Goal: Complete application form

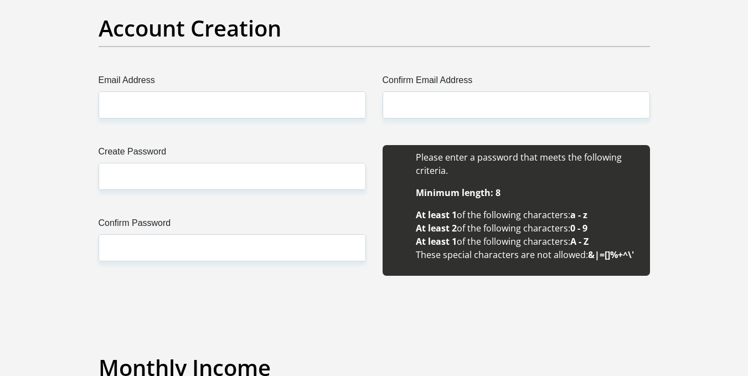
scroll to position [885, 0]
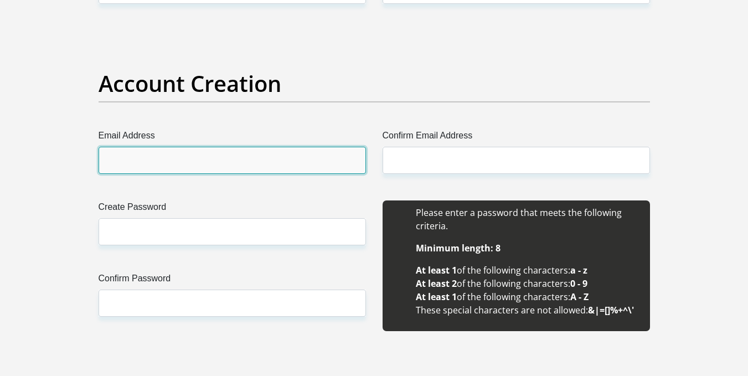
click at [169, 161] on input "Email Address" at bounding box center [231, 160] width 267 height 27
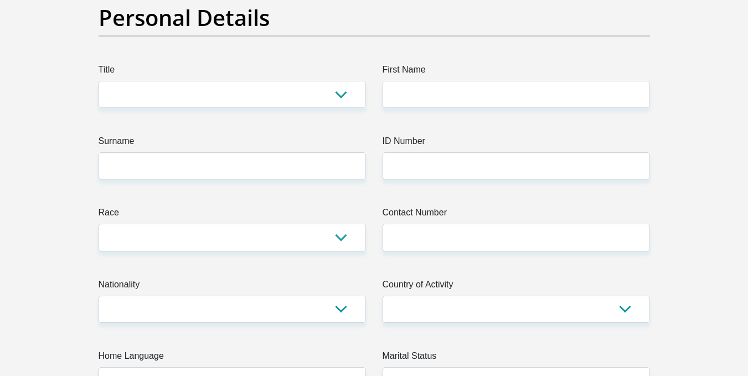
scroll to position [0, 0]
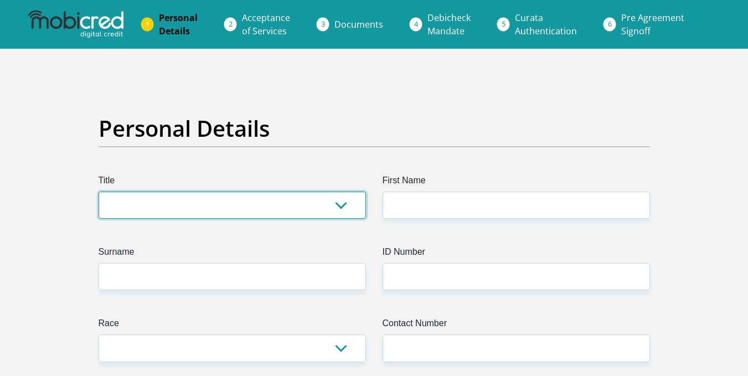
click at [166, 197] on select "Mr Ms Mrs Dr Other" at bounding box center [231, 204] width 267 height 27
select select "Mr"
click at [98, 191] on select "Mr Ms Mrs Dr Other" at bounding box center [231, 204] width 267 height 27
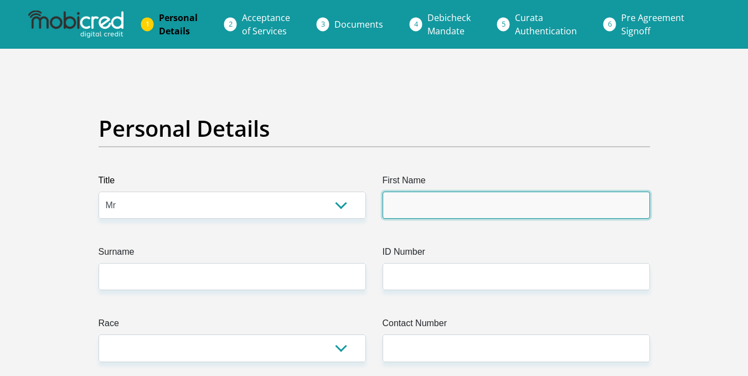
click at [442, 210] on input "First Name" at bounding box center [515, 204] width 267 height 27
type input "jacques"
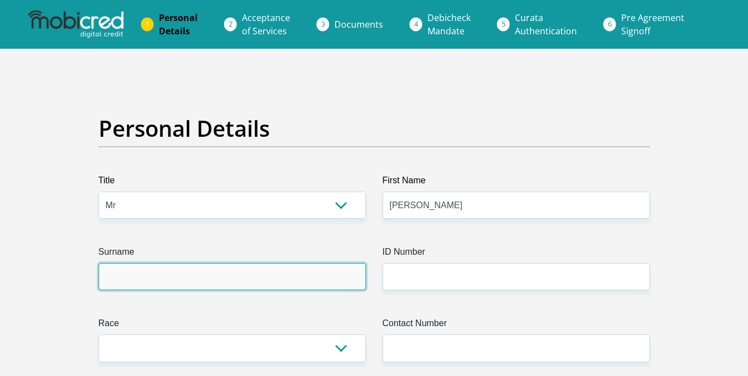
click at [212, 274] on input "Surname" at bounding box center [231, 276] width 267 height 27
type input "naude"
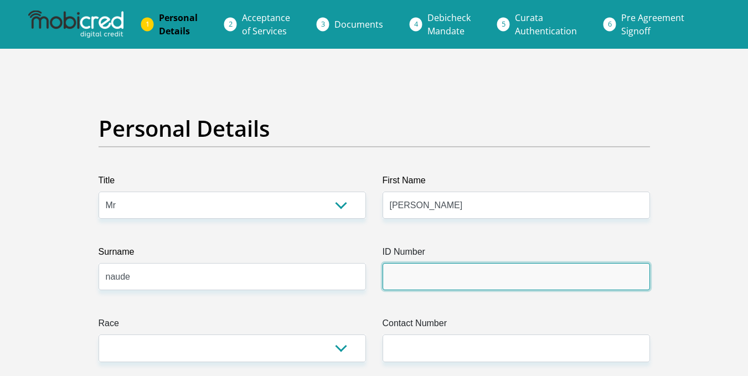
click at [408, 282] on input "ID Number" at bounding box center [515, 276] width 267 height 27
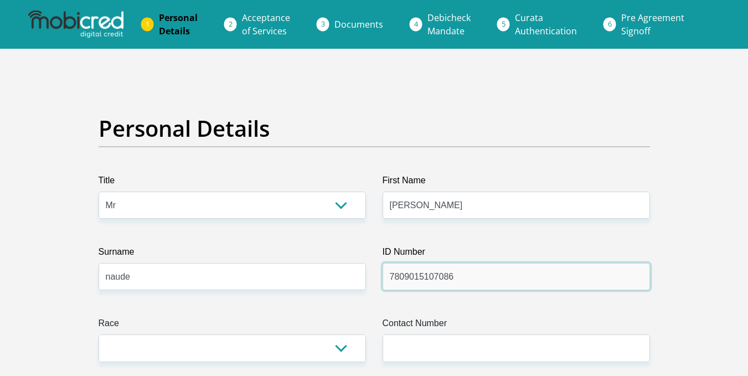
scroll to position [111, 0]
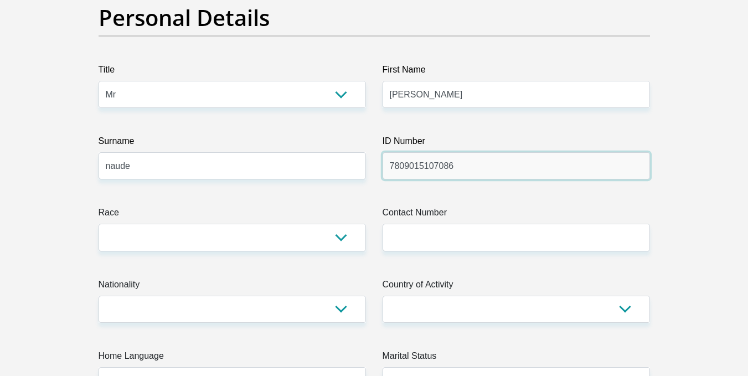
type input "7809015107086"
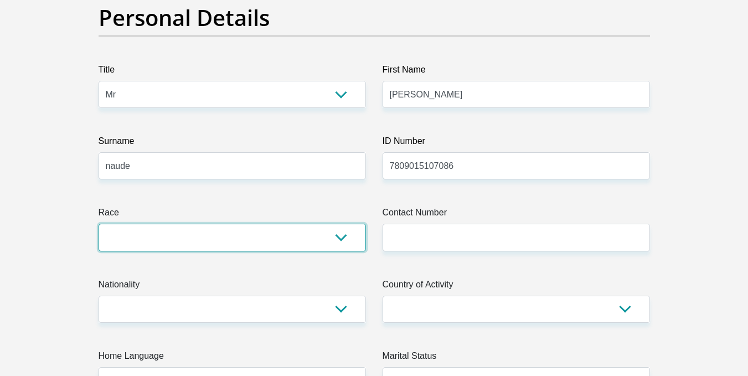
click at [173, 236] on select "Black Coloured Indian White Other" at bounding box center [231, 237] width 267 height 27
select select "4"
click at [98, 224] on select "Black Coloured Indian White Other" at bounding box center [231, 237] width 267 height 27
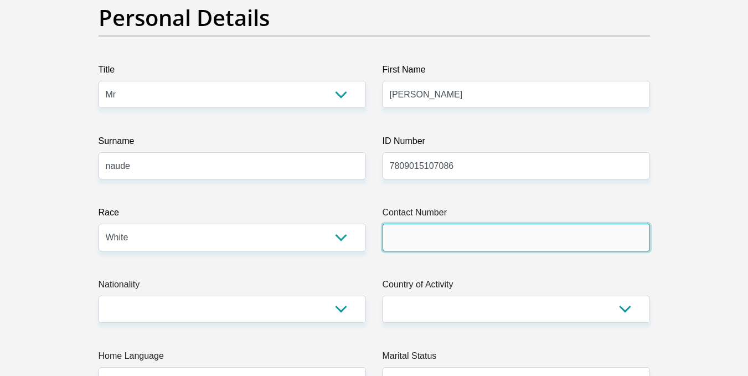
click at [395, 243] on input "Contact Number" at bounding box center [515, 237] width 267 height 27
type input "0721037777"
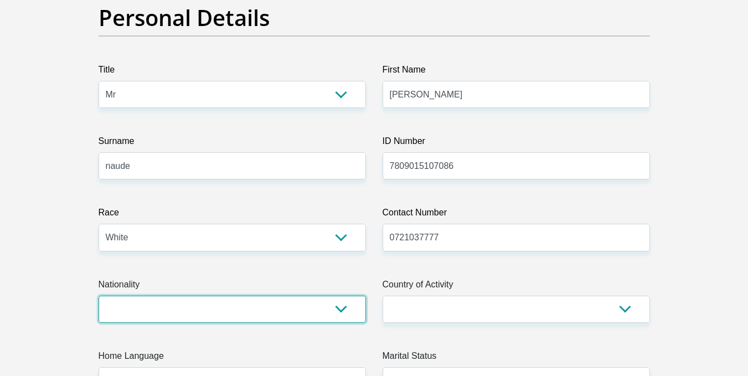
click at [191, 309] on select "South Africa Afghanistan Aland Islands Albania Algeria America Samoa American V…" at bounding box center [231, 308] width 267 height 27
select select "ZAF"
click at [98, 295] on select "South Africa Afghanistan Aland Islands Albania Algeria America Samoa American V…" at bounding box center [231, 308] width 267 height 27
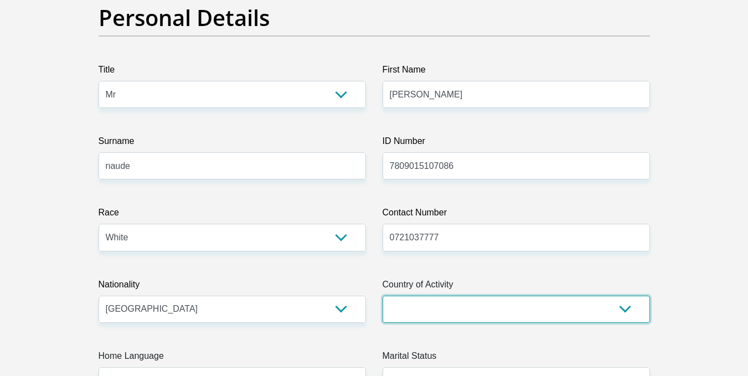
click at [420, 307] on select "South Africa Afghanistan Aland Islands Albania Algeria America Samoa American V…" at bounding box center [515, 308] width 267 height 27
select select "ZAF"
click at [382, 295] on select "South Africa Afghanistan Aland Islands Albania Algeria America Samoa American V…" at bounding box center [515, 308] width 267 height 27
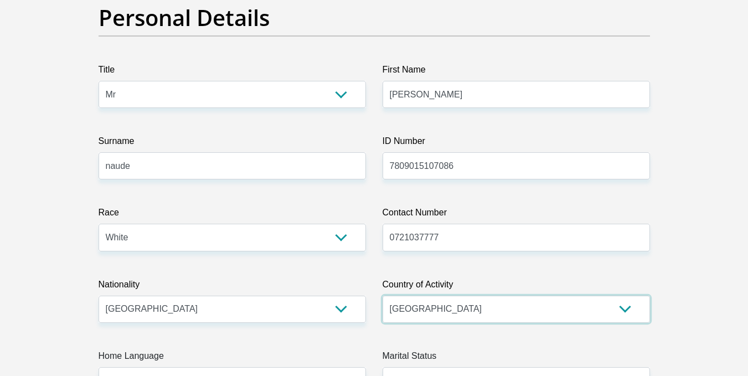
scroll to position [332, 0]
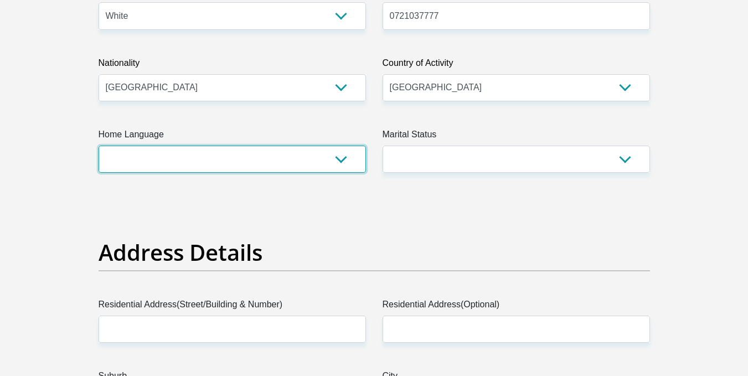
click at [212, 164] on select "Afrikaans English Sepedi South Ndebele Southern Sotho Swati Tsonga Tswana Venda…" at bounding box center [231, 159] width 267 height 27
select select "eng"
click at [98, 146] on select "Afrikaans English Sepedi South Ndebele Southern Sotho Swati Tsonga Tswana Venda…" at bounding box center [231, 159] width 267 height 27
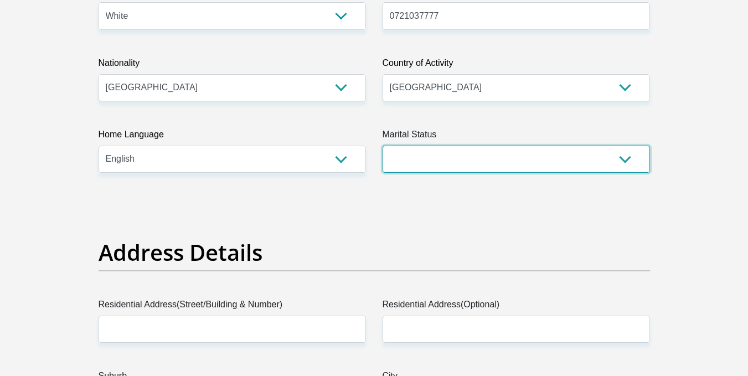
click at [418, 162] on select "Married ANC Single Divorced Widowed Married COP or Customary Law" at bounding box center [515, 159] width 267 height 27
select select "5"
click at [382, 146] on select "Married ANC Single Divorced Widowed Married COP or Customary Law" at bounding box center [515, 159] width 267 height 27
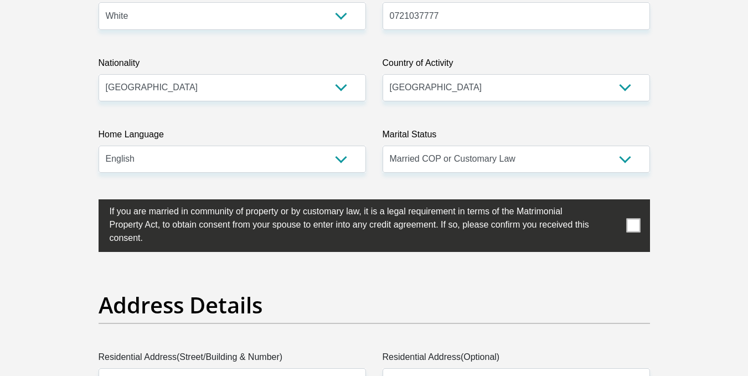
click at [631, 226] on span at bounding box center [633, 226] width 14 height 14
click at [87, 202] on input "checkbox" at bounding box center [87, 202] width 0 height 0
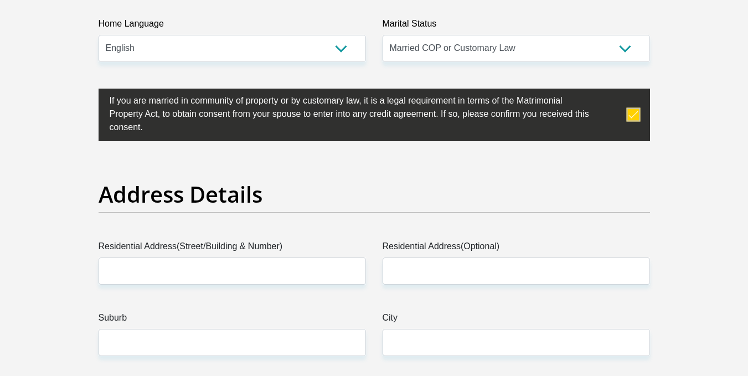
scroll to position [498, 0]
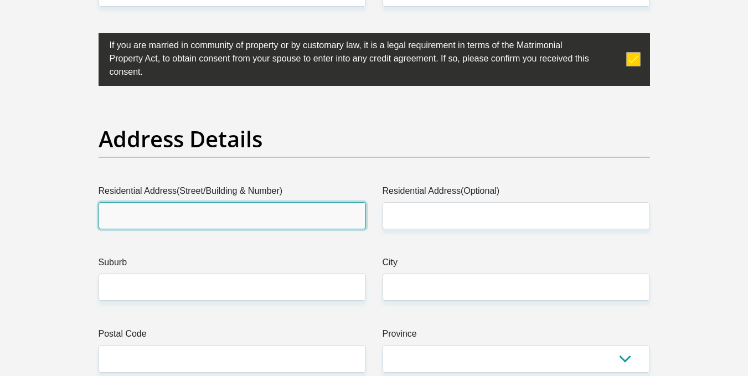
click at [204, 215] on input "Residential Address(Street/Building & Number)" at bounding box center [231, 215] width 267 height 27
type input "villa diloretto 4"
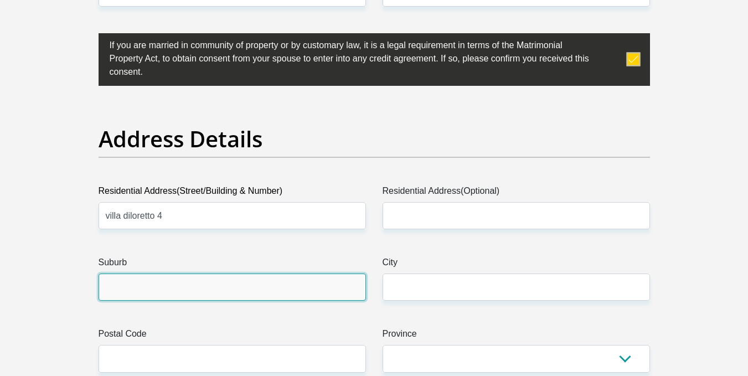
click at [178, 279] on input "Suburb" at bounding box center [231, 286] width 267 height 27
type input "trichardt"
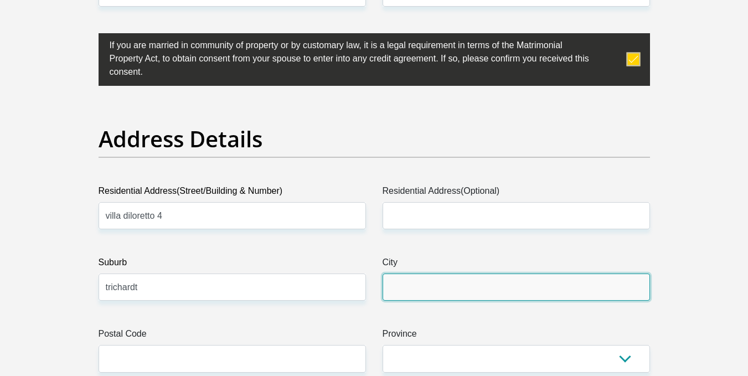
click at [408, 293] on input "City" at bounding box center [515, 286] width 267 height 27
type input "trichardt"
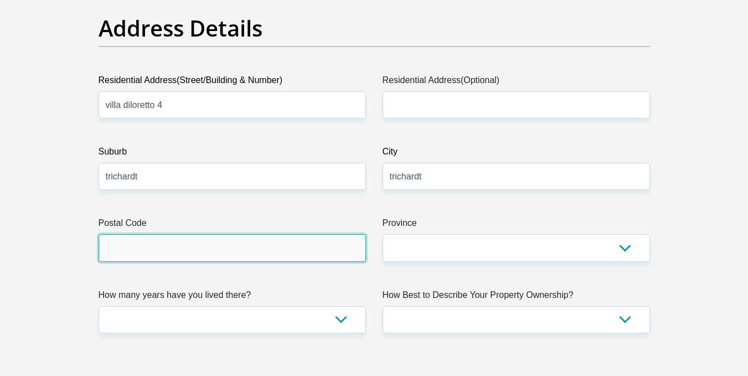
click at [170, 253] on input "Postal Code" at bounding box center [231, 247] width 267 height 27
type input "2300"
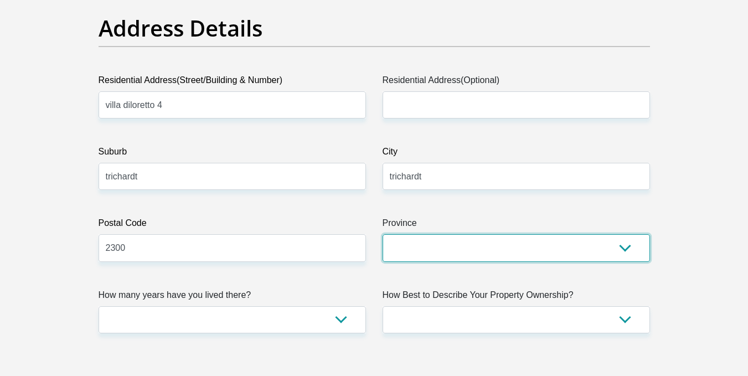
click at [423, 252] on select "Eastern Cape Free State Gauteng KwaZulu-Natal Limpopo Mpumalanga Northern Cape …" at bounding box center [515, 247] width 267 height 27
select select "Mpumalanga"
click at [382, 234] on select "Eastern Cape Free State Gauteng KwaZulu-Natal Limpopo Mpumalanga Northern Cape …" at bounding box center [515, 247] width 267 height 27
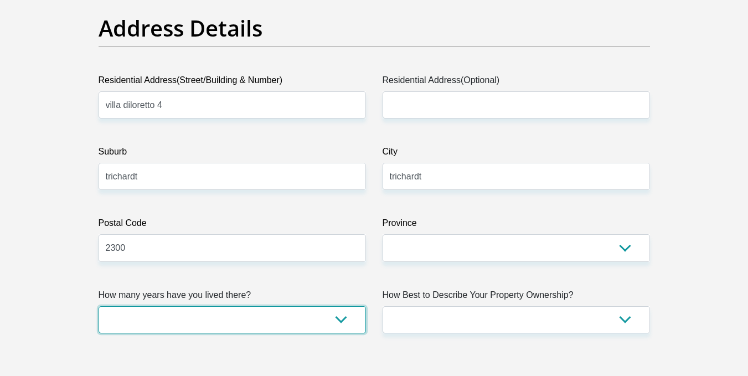
click at [158, 323] on select "less than 1 year 1-3 years 3-5 years 5+ years" at bounding box center [231, 319] width 267 height 27
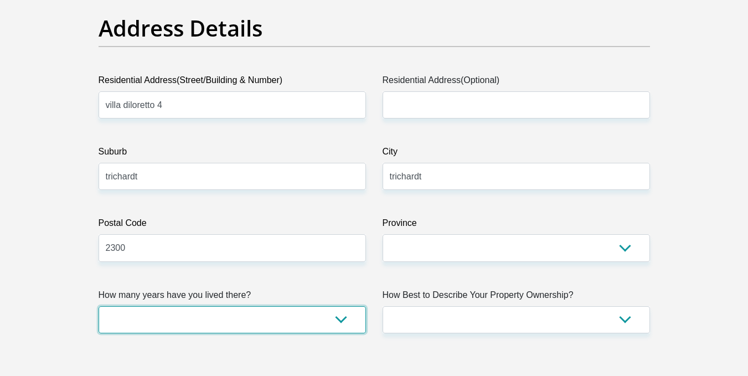
click at [159, 319] on select "less than 1 year 1-3 years 3-5 years 5+ years" at bounding box center [231, 319] width 267 height 27
select select "5"
click at [98, 306] on select "less than 1 year 1-3 years 3-5 years 5+ years" at bounding box center [231, 319] width 267 height 27
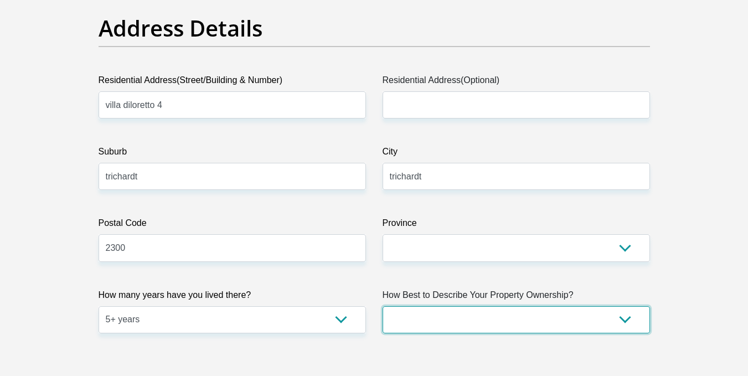
click at [422, 326] on select "Owned Rented Family Owned Company Dwelling" at bounding box center [515, 319] width 267 height 27
select select "Rented"
click at [382, 306] on select "Owned Rented Family Owned Company Dwelling" at bounding box center [515, 319] width 267 height 27
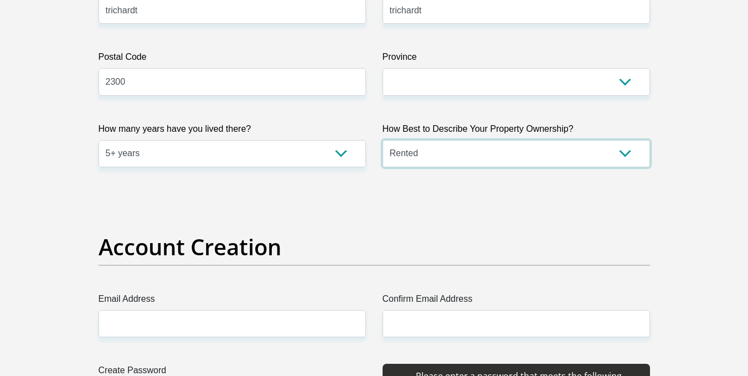
scroll to position [885, 0]
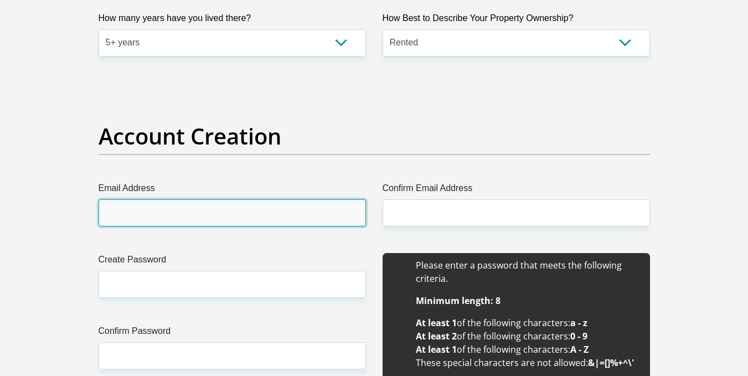
click at [160, 217] on input "Email Address" at bounding box center [231, 212] width 267 height 27
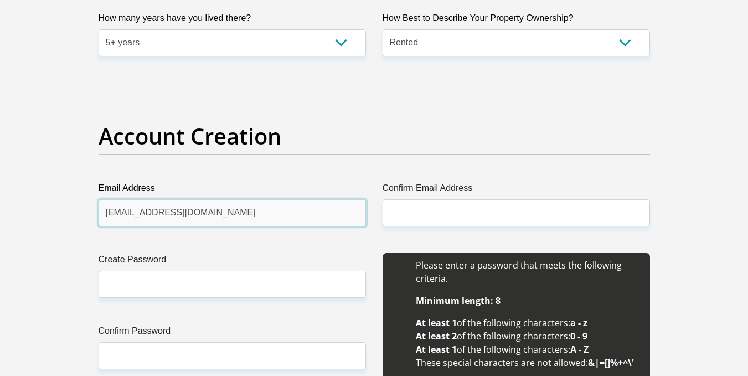
type input "secunda@hotmail.co.za"
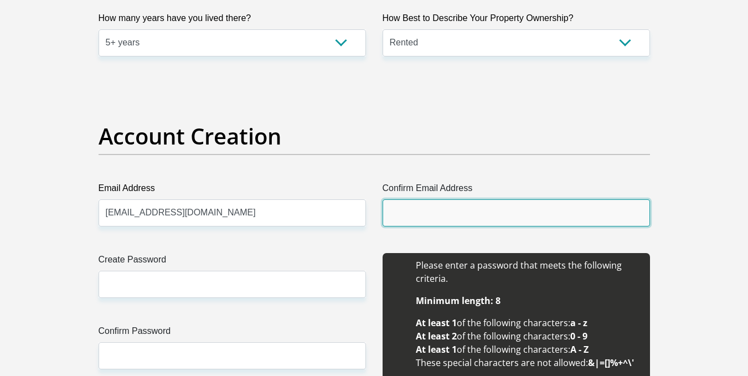
click at [423, 210] on input "Confirm Email Address" at bounding box center [515, 212] width 267 height 27
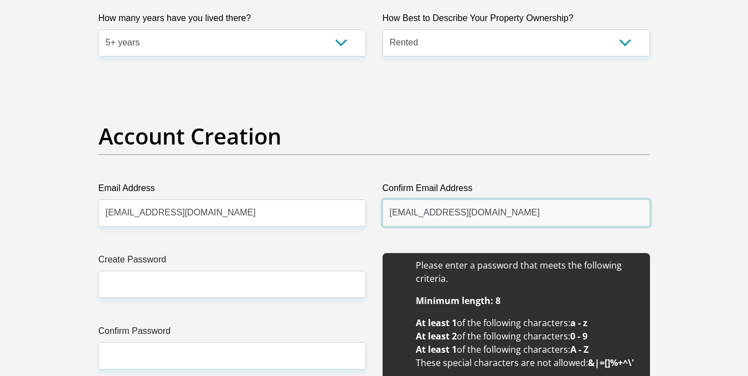
type input "secunda@hotmail.co.za"
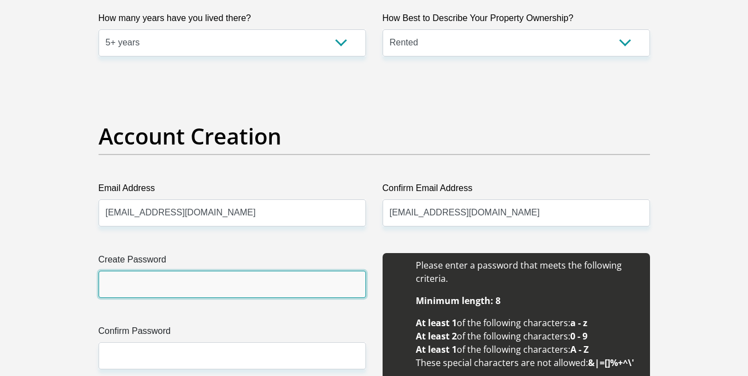
click at [232, 286] on input "Create Password" at bounding box center [231, 284] width 267 height 27
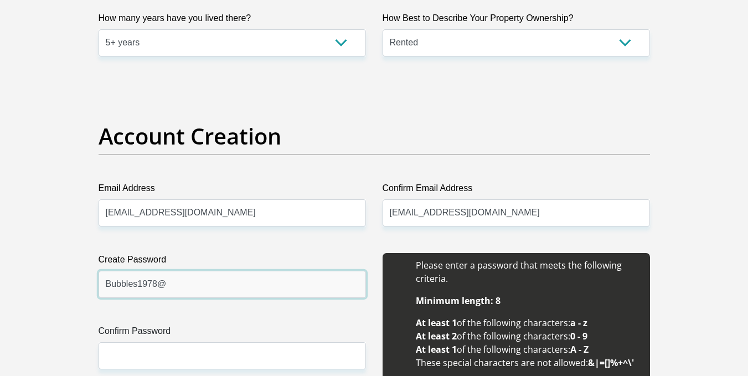
type input "Bubbles1978@"
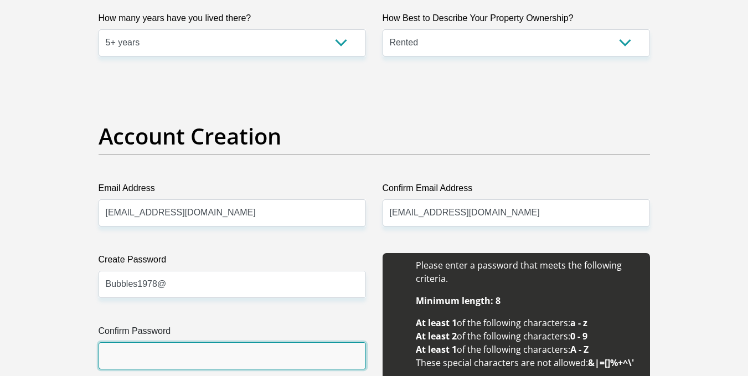
click at [215, 357] on input "Confirm Password" at bounding box center [231, 355] width 267 height 27
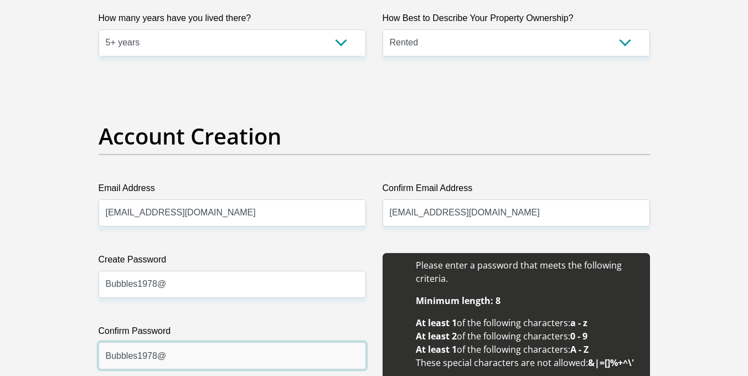
type input "Bubbles1978@"
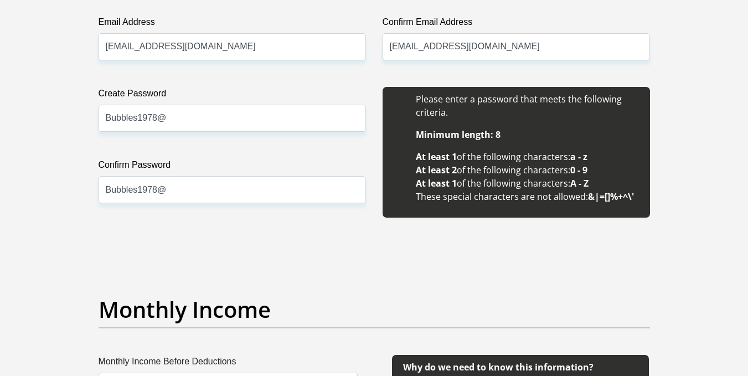
scroll to position [1217, 0]
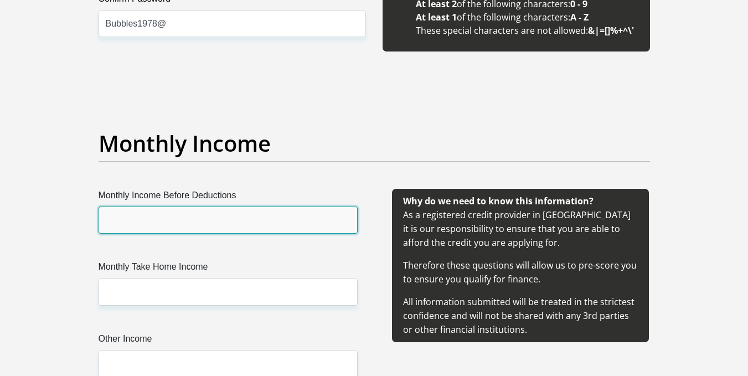
click at [192, 219] on input "Monthly Income Before Deductions" at bounding box center [227, 219] width 259 height 27
type input "46000"
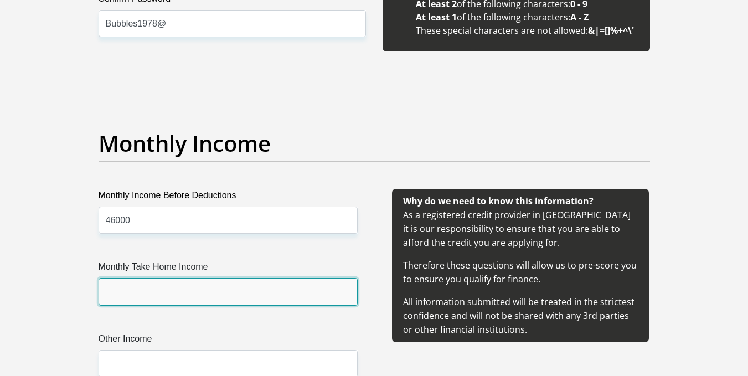
click at [127, 291] on input "Monthly Take Home Income" at bounding box center [227, 291] width 259 height 27
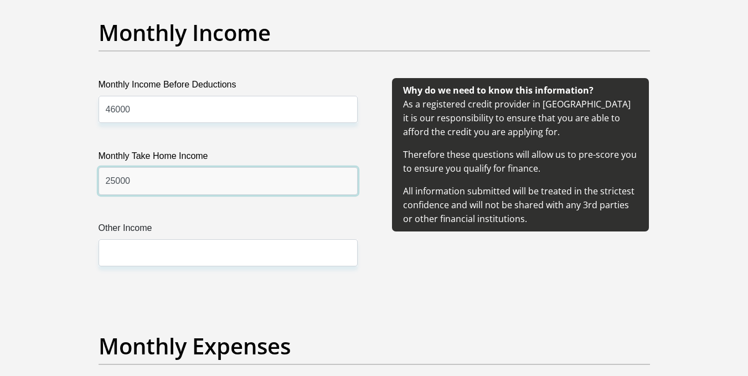
scroll to position [1494, 0]
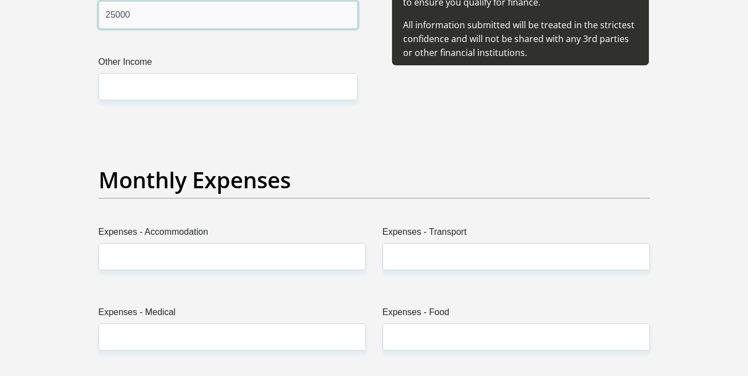
type input "25000"
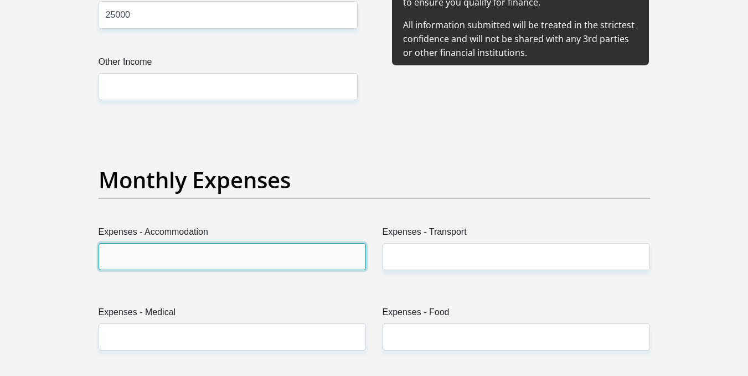
click at [157, 267] on input "Expenses - Accommodation" at bounding box center [231, 256] width 267 height 27
type input "6500"
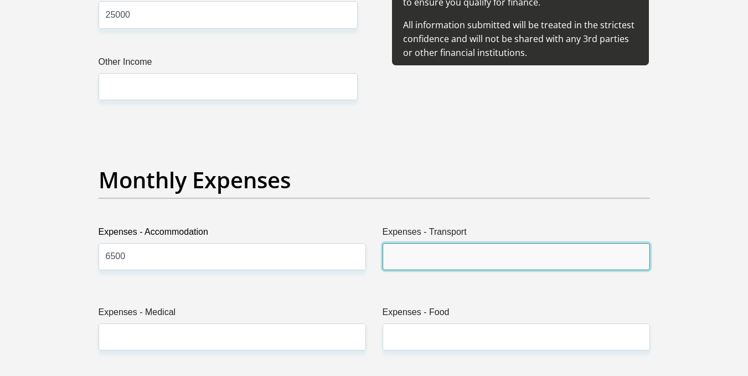
click at [412, 260] on input "Expenses - Transport" at bounding box center [515, 256] width 267 height 27
type input "450"
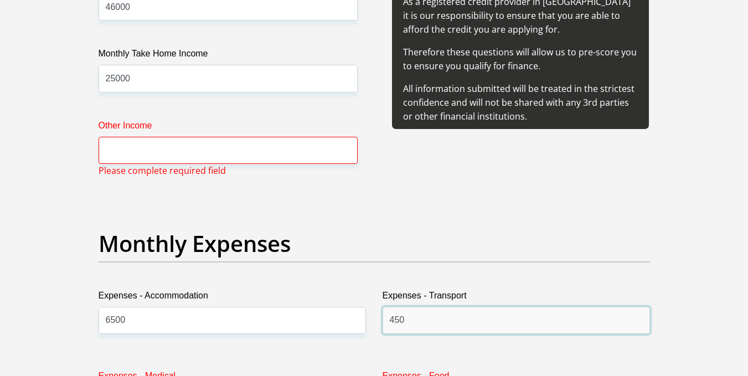
scroll to position [1428, 0]
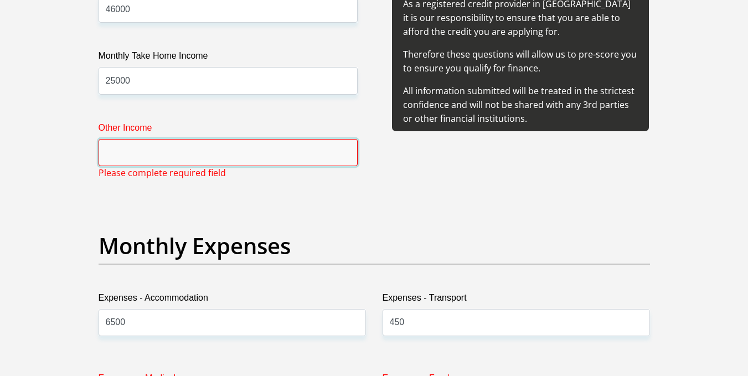
click at [180, 161] on input "Other Income" at bounding box center [227, 152] width 259 height 27
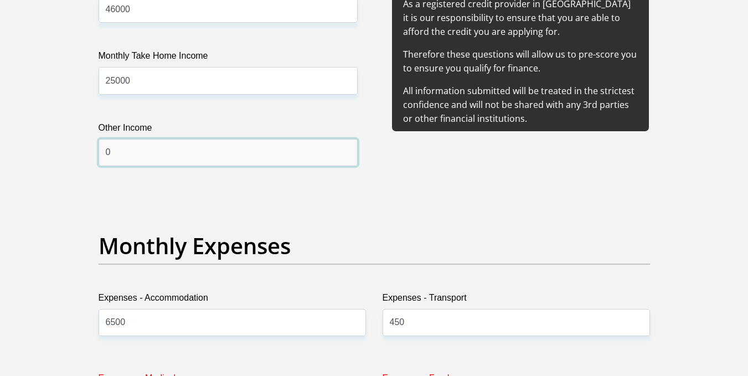
scroll to position [1539, 0]
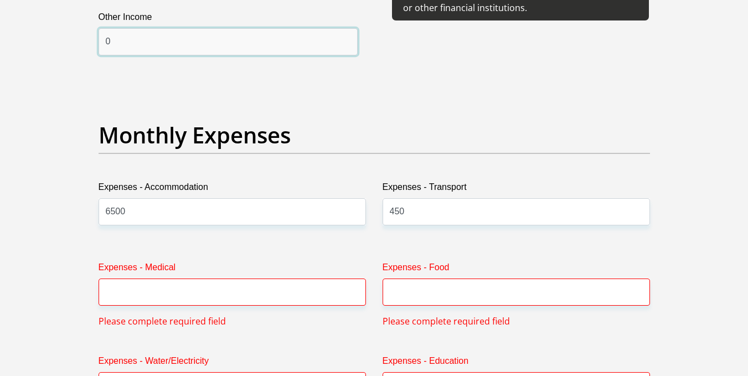
type input "0"
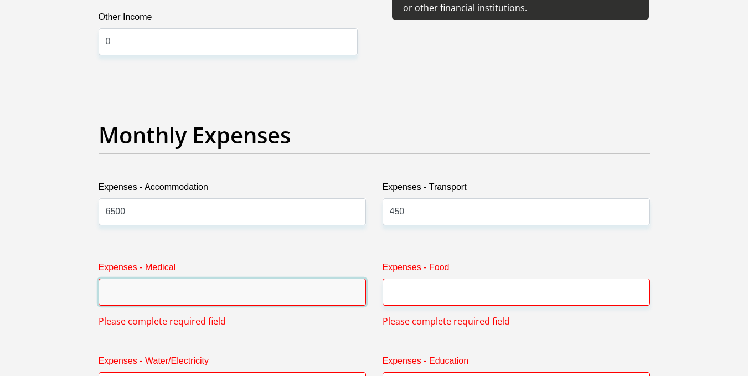
click at [164, 299] on input "Expenses - Medical" at bounding box center [231, 291] width 267 height 27
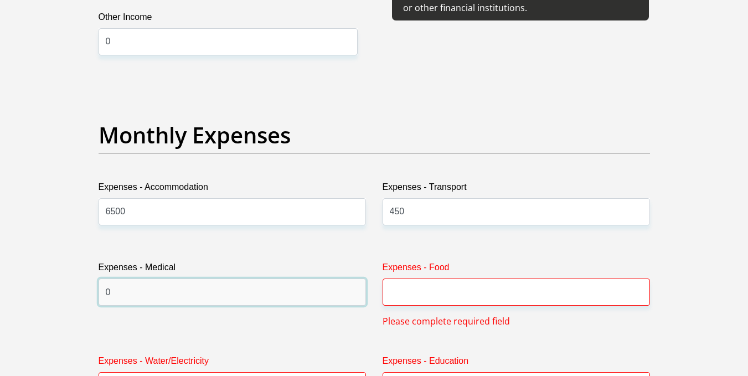
type input "0"
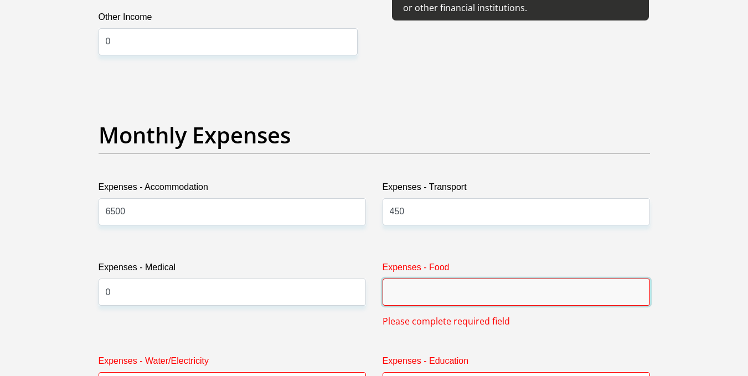
click at [401, 289] on input "Expenses - Food" at bounding box center [515, 291] width 267 height 27
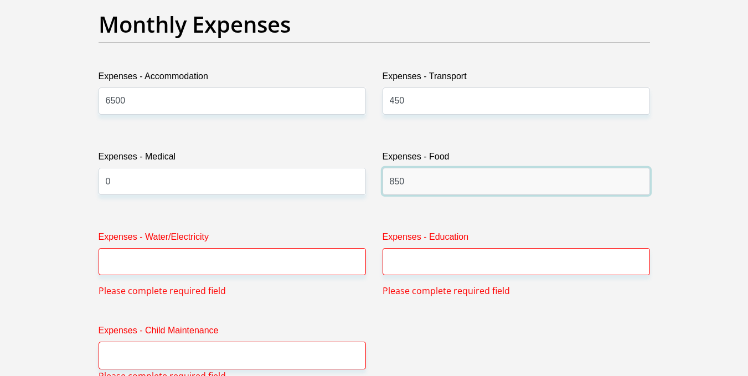
scroll to position [1705, 0]
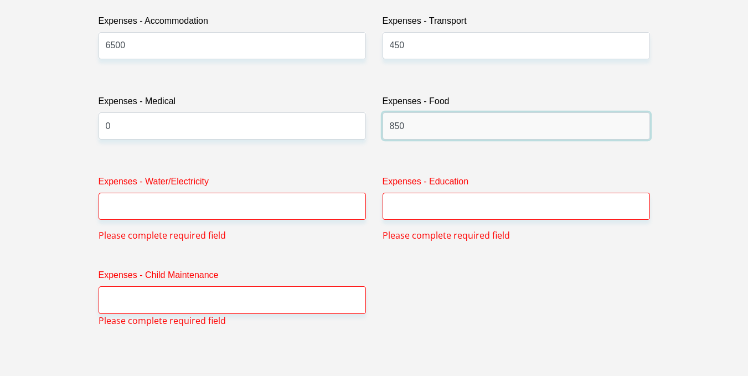
type input "850"
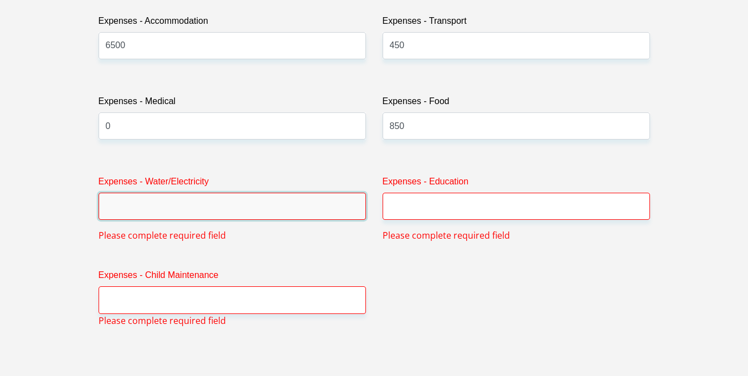
click at [172, 213] on input "Expenses - Water/Electricity" at bounding box center [231, 206] width 267 height 27
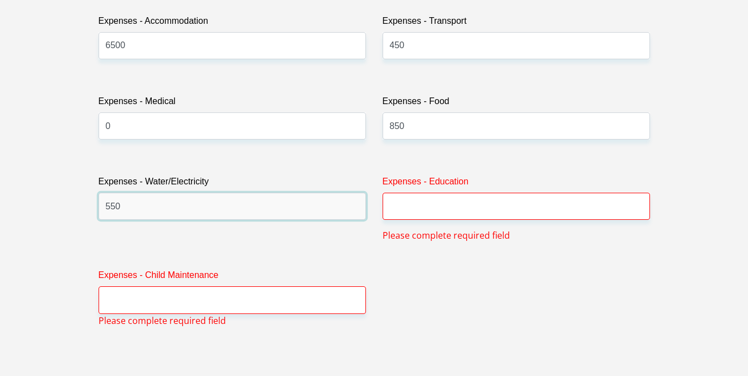
type input "550"
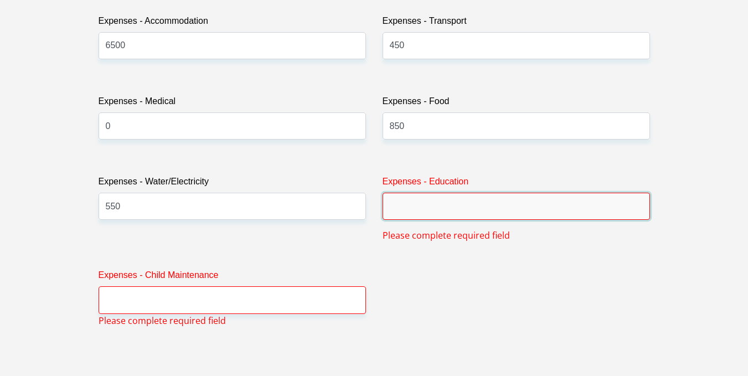
click at [423, 213] on input "Expenses - Education" at bounding box center [515, 206] width 267 height 27
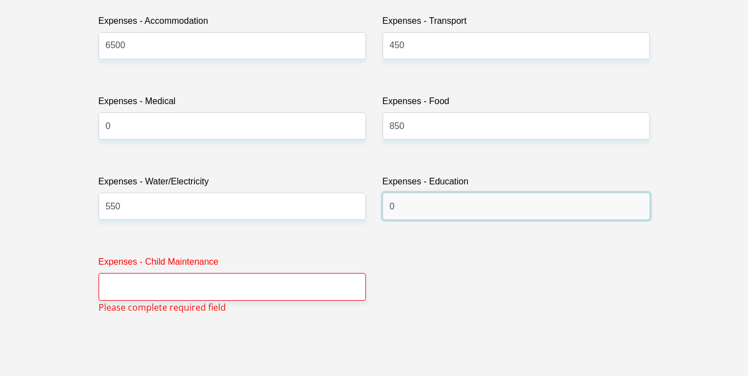
type input "0"
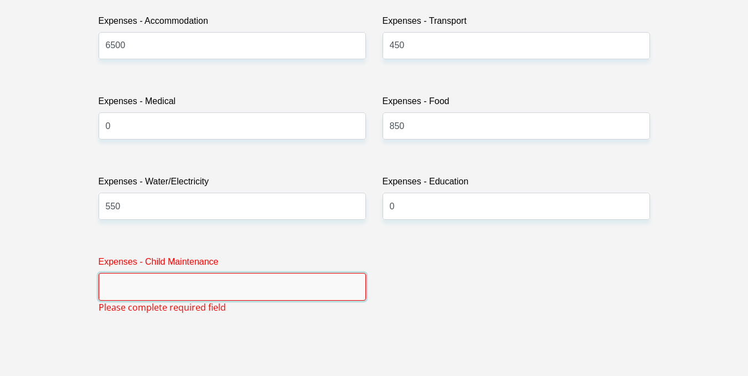
click at [222, 288] on input "Expenses - Child Maintenance" at bounding box center [231, 286] width 267 height 27
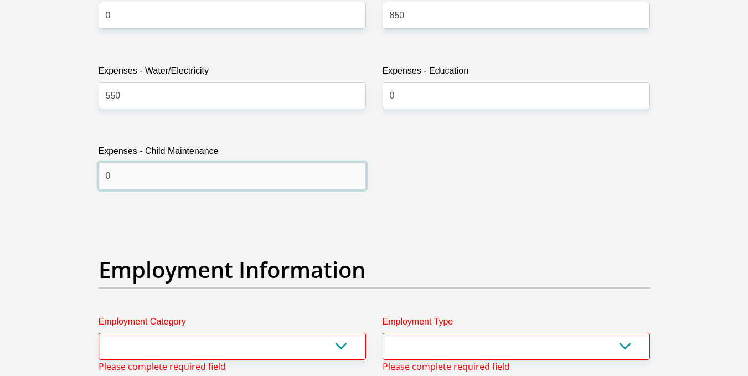
scroll to position [1871, 0]
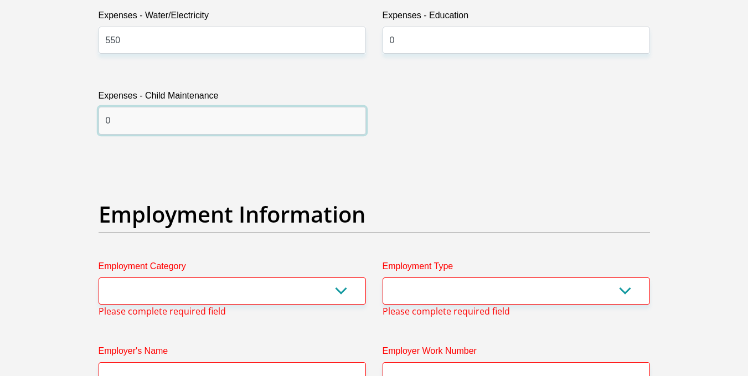
type input "0"
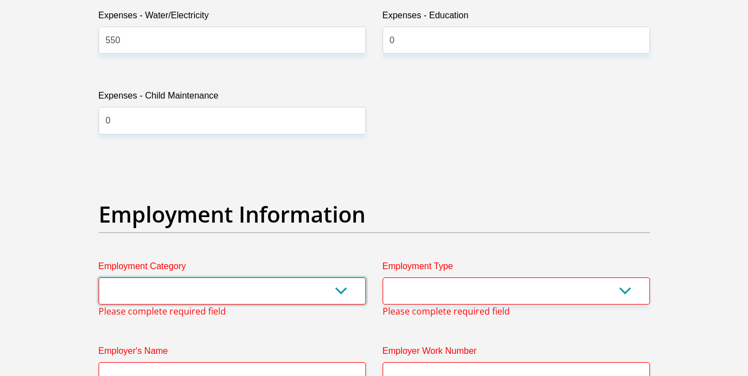
click at [215, 284] on select "AGRICULTURE ALCOHOL & TOBACCO CONSTRUCTION MATERIALS METALLURGY EQUIPMENT FOR R…" at bounding box center [231, 290] width 267 height 27
select select "6"
click at [98, 277] on select "AGRICULTURE ALCOHOL & TOBACCO CONSTRUCTION MATERIALS METALLURGY EQUIPMENT FOR R…" at bounding box center [231, 290] width 267 height 27
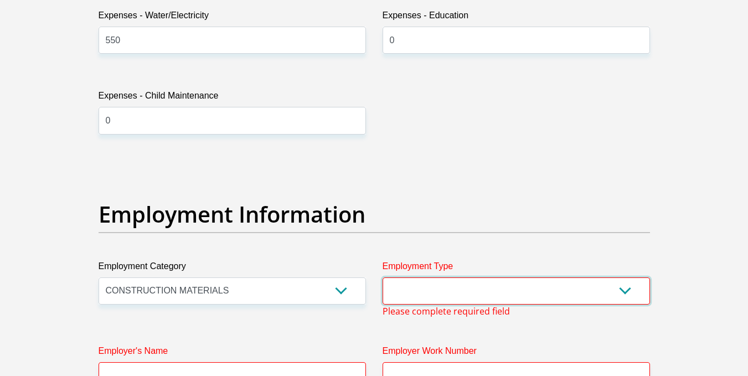
click at [416, 288] on select "College/Lecturer Craft Seller Creative Driver Executive Farmer Forces - Non Com…" at bounding box center [515, 290] width 267 height 27
select select "Miner"
click at [382, 277] on select "College/Lecturer Craft Seller Creative Driver Executive Farmer Forces - Non Com…" at bounding box center [515, 290] width 267 height 27
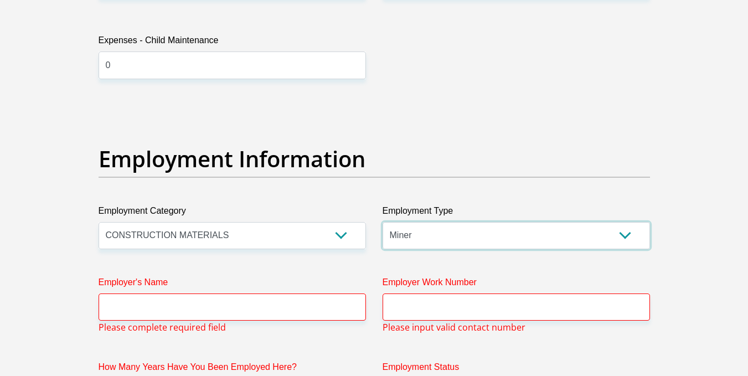
scroll to position [1981, 0]
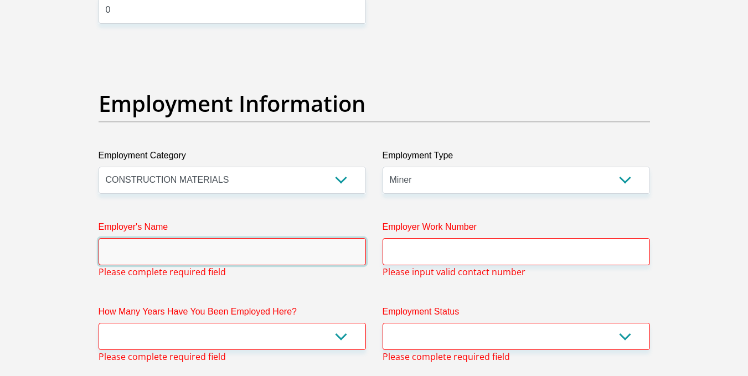
click at [198, 246] on input "Employer's Name" at bounding box center [231, 251] width 267 height 27
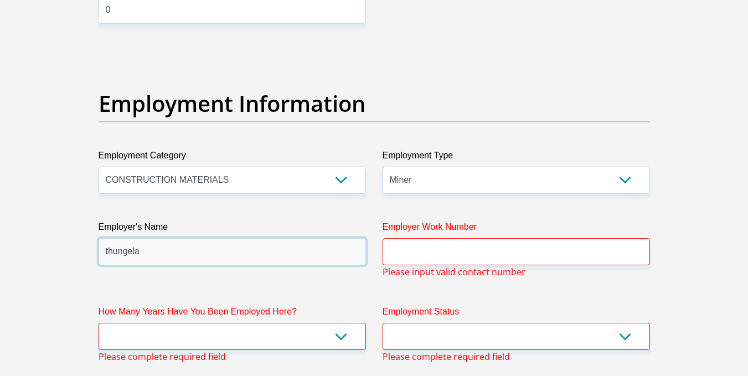
type input "thungela"
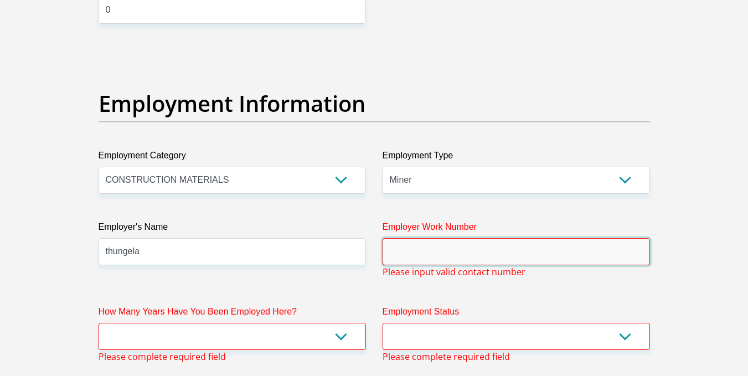
click at [437, 257] on input "Employer Work Number" at bounding box center [515, 251] width 267 height 27
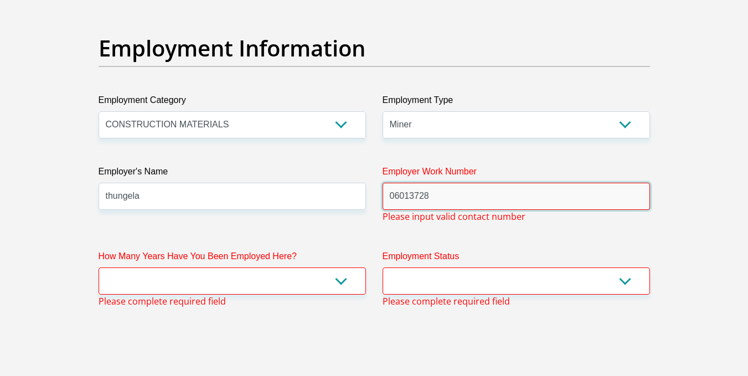
scroll to position [2092, 0]
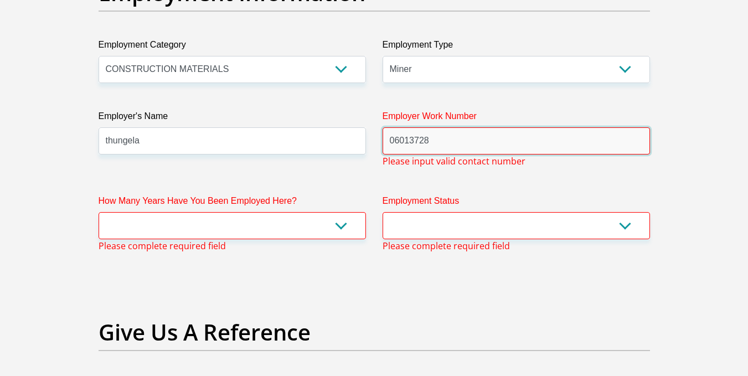
type input "06013728"
click at [168, 224] on select "less than 1 year 1-3 years 3-5 years 5+ years" at bounding box center [231, 225] width 267 height 27
select select "60"
click at [98, 212] on select "less than 1 year 1-3 years 3-5 years 5+ years" at bounding box center [231, 225] width 267 height 27
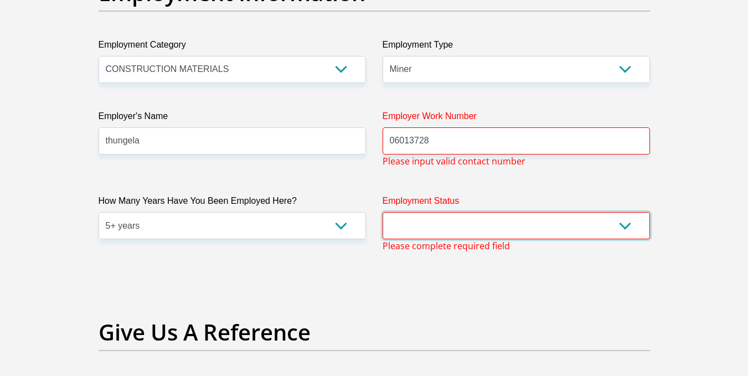
click at [414, 230] on select "Permanent/Full-time Part-time/Casual Contract Worker Self-Employed Housewife Re…" at bounding box center [515, 225] width 267 height 27
select select "1"
click at [382, 212] on select "Permanent/Full-time Part-time/Casual Contract Worker Self-Employed Housewife Re…" at bounding box center [515, 225] width 267 height 27
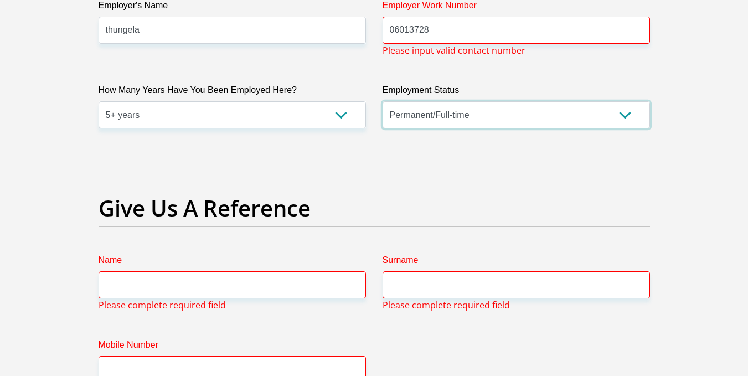
scroll to position [2258, 0]
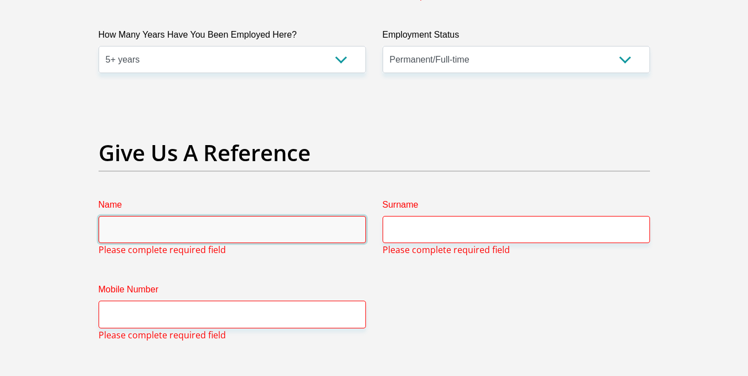
click at [211, 231] on input "Name" at bounding box center [231, 229] width 267 height 27
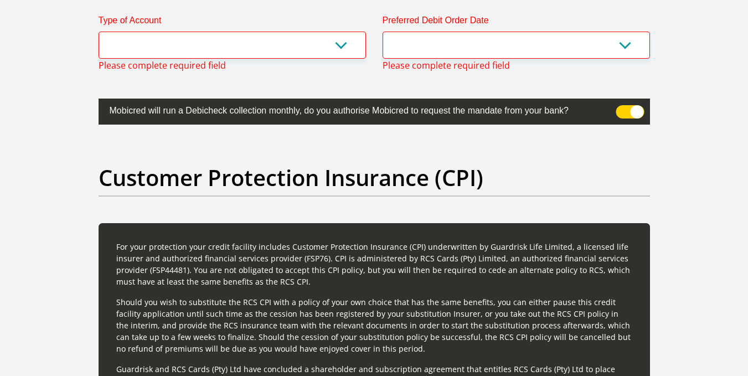
scroll to position [2645, 0]
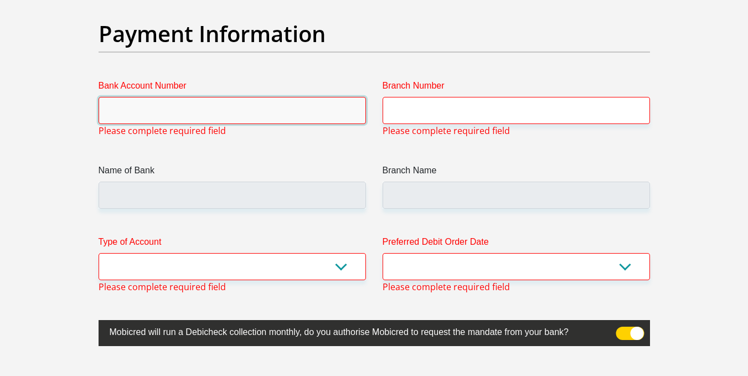
click at [240, 110] on input "Bank Account Number" at bounding box center [231, 110] width 267 height 27
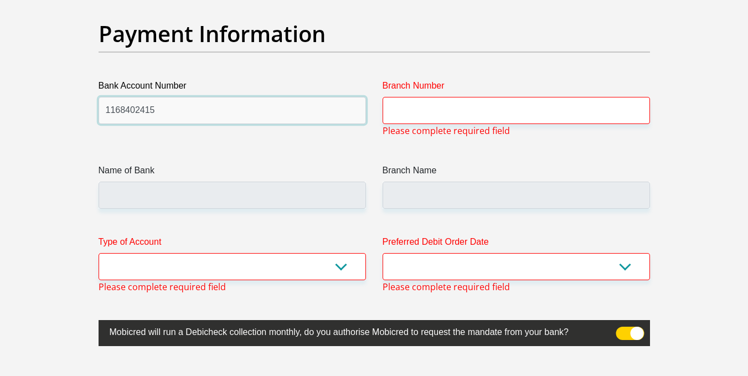
type input "1168402415"
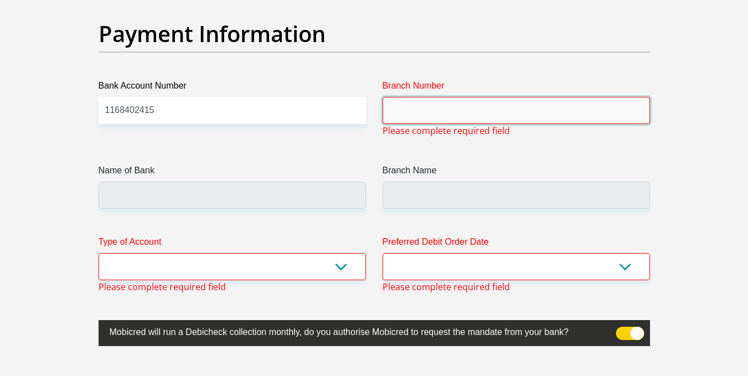
click at [408, 118] on input "Branch Number" at bounding box center [515, 110] width 267 height 27
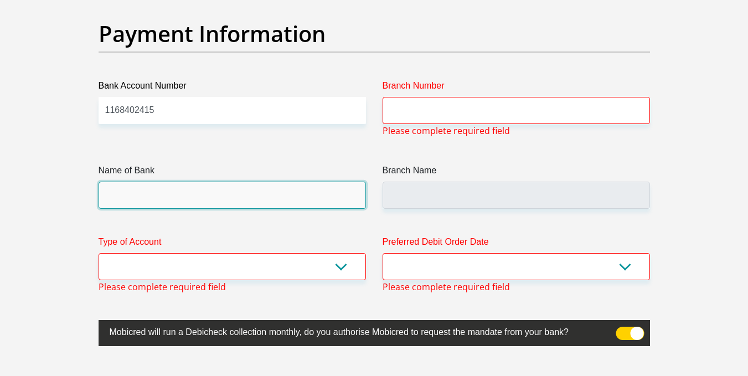
click at [204, 204] on input "Name of Bank" at bounding box center [231, 194] width 267 height 27
click at [199, 201] on input "Name of Bank" at bounding box center [231, 194] width 267 height 27
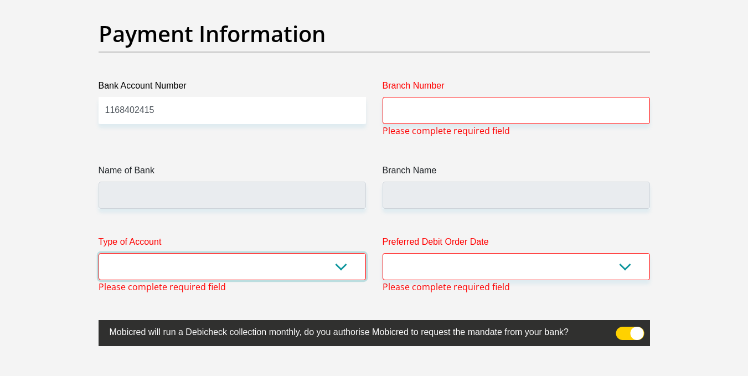
click at [198, 264] on select "Cheque Savings" at bounding box center [231, 266] width 267 height 27
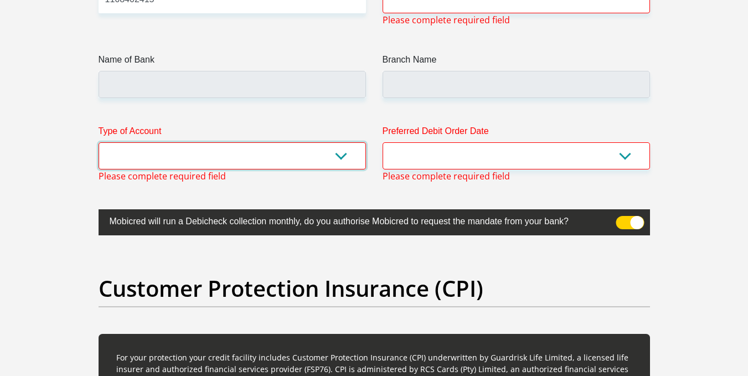
click at [200, 155] on select "Cheque Savings" at bounding box center [231, 155] width 267 height 27
select select "SAV"
click at [98, 142] on select "Cheque Savings" at bounding box center [231, 155] width 267 height 27
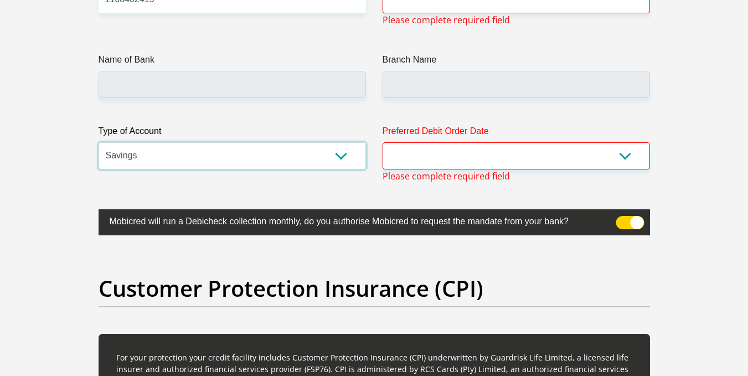
scroll to position [2701, 0]
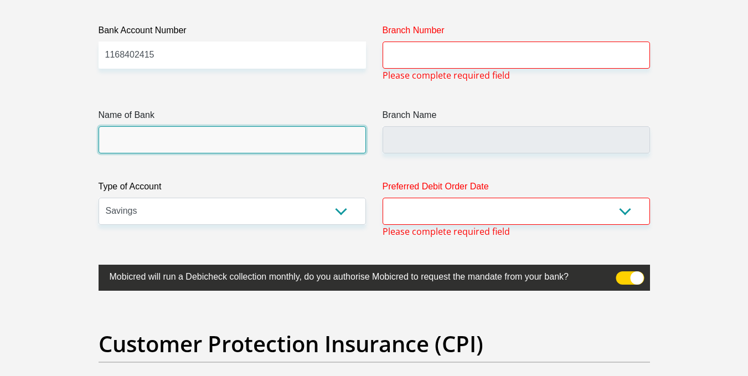
click at [169, 147] on input "Name of Bank" at bounding box center [231, 139] width 267 height 27
click at [172, 141] on input "Name of Bank" at bounding box center [231, 139] width 267 height 27
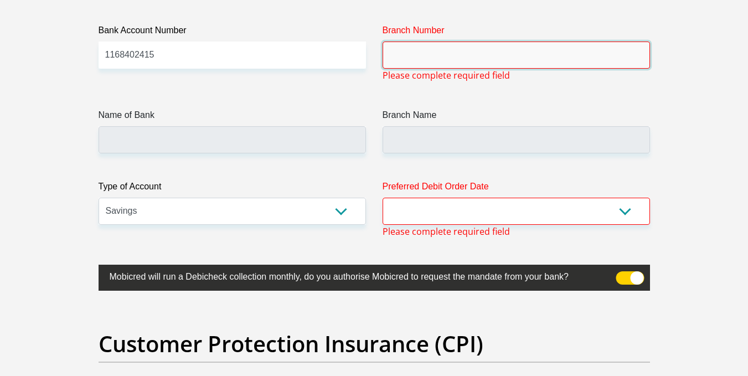
click at [402, 58] on input "Branch Number" at bounding box center [515, 54] width 267 height 27
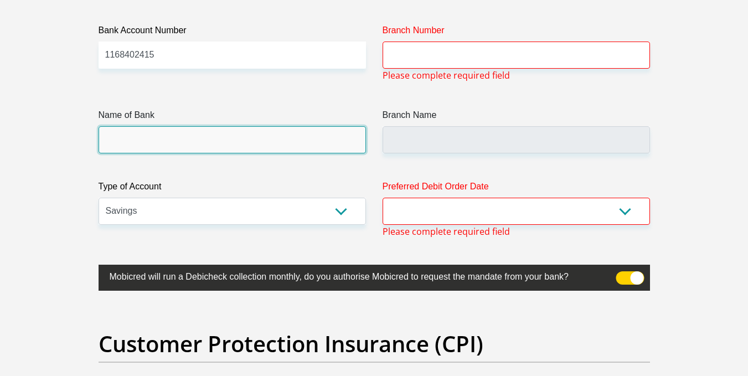
click at [134, 144] on input "Name of Bank" at bounding box center [231, 139] width 267 height 27
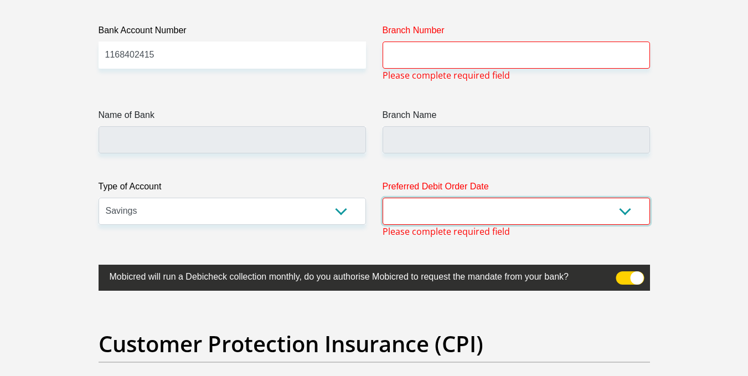
click at [397, 209] on select "1st 2nd 3rd 4th 5th 7th 18th 19th 20th 21st 22nd 23rd 24th 25th 26th 27th 28th …" at bounding box center [515, 211] width 267 height 27
select select "28"
click at [382, 198] on select "1st 2nd 3rd 4th 5th 7th 18th 19th 20th 21st 22nd 23rd 24th 25th 26th 27th 28th …" at bounding box center [515, 211] width 267 height 27
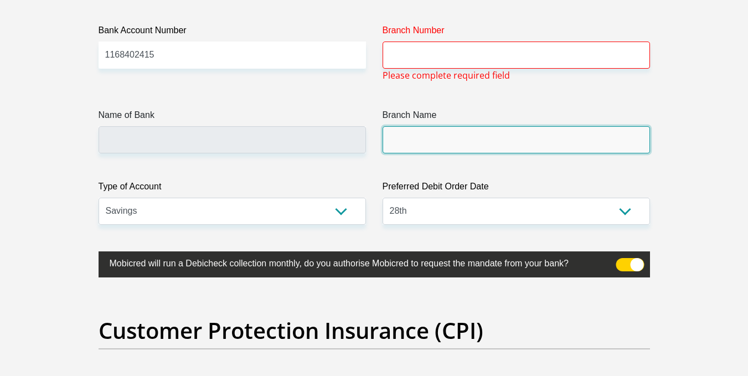
click at [429, 138] on input "Branch Name" at bounding box center [515, 139] width 267 height 27
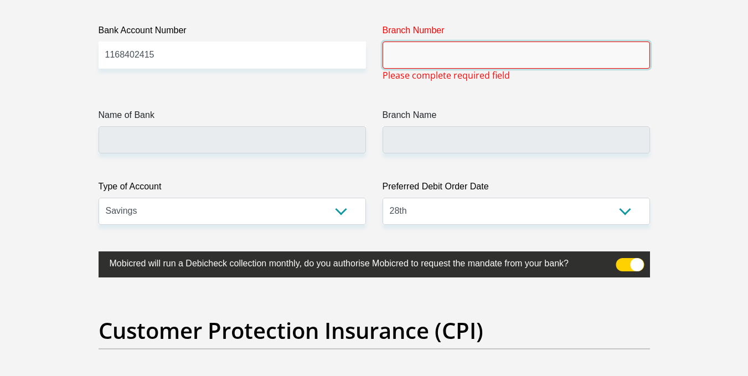
click at [427, 53] on input "Branch Number" at bounding box center [515, 54] width 267 height 27
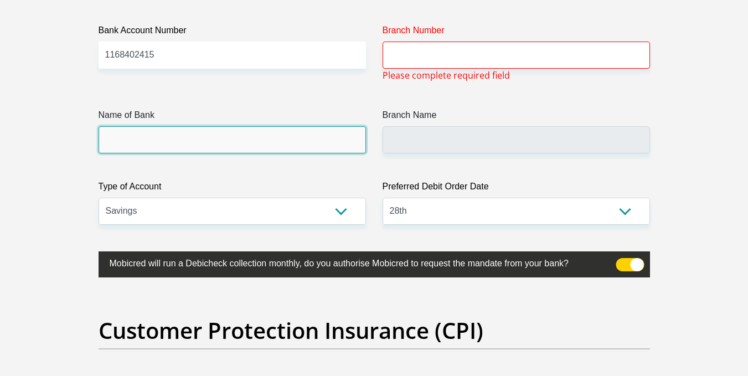
click at [166, 136] on input "Name of Bank" at bounding box center [231, 139] width 267 height 27
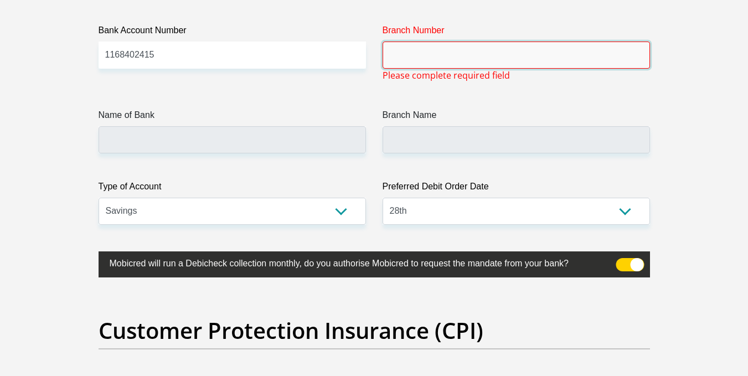
click at [425, 59] on input "Branch Number" at bounding box center [515, 54] width 267 height 27
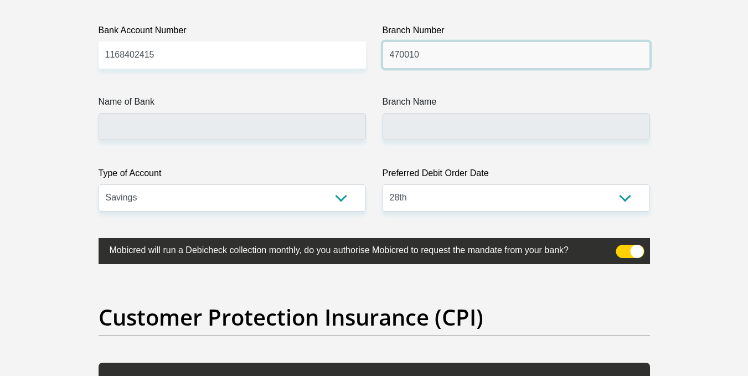
type input "470010"
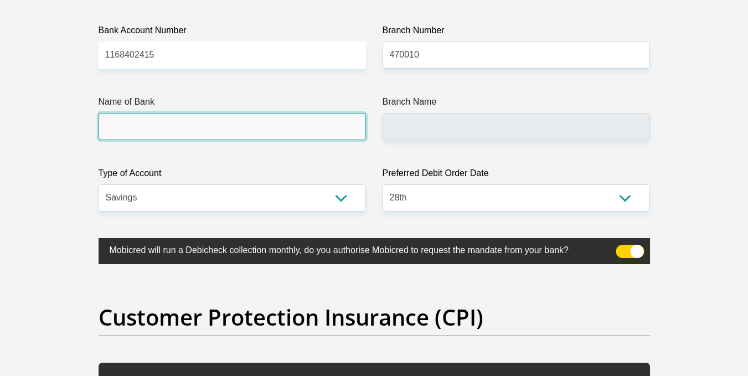
click at [115, 123] on input "Name of Bank" at bounding box center [231, 126] width 267 height 27
type input "CAPITEC BANK LIMITED"
type input "CAPITEC BANK CPC"
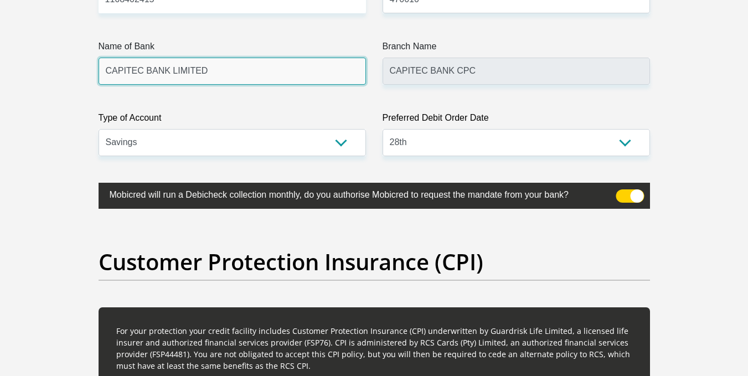
scroll to position [2811, 0]
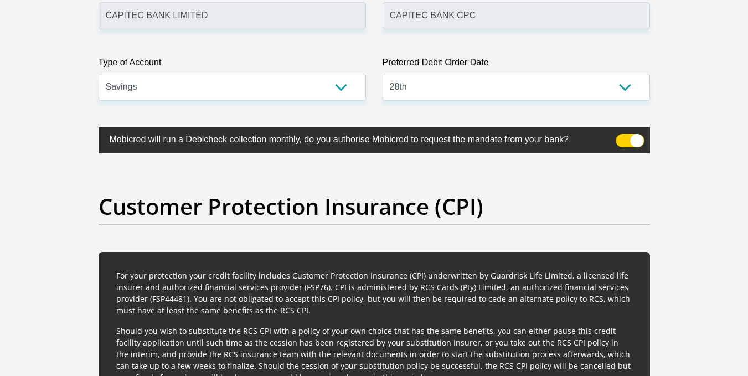
click at [621, 141] on span at bounding box center [629, 140] width 28 height 13
click at [622, 137] on input "checkbox" at bounding box center [622, 137] width 0 height 0
click at [625, 141] on span at bounding box center [629, 140] width 28 height 13
click at [622, 137] on input "checkbox" at bounding box center [622, 137] width 0 height 0
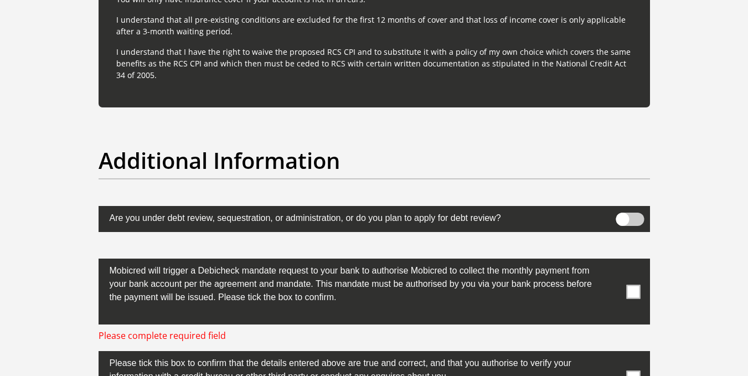
scroll to position [3531, 0]
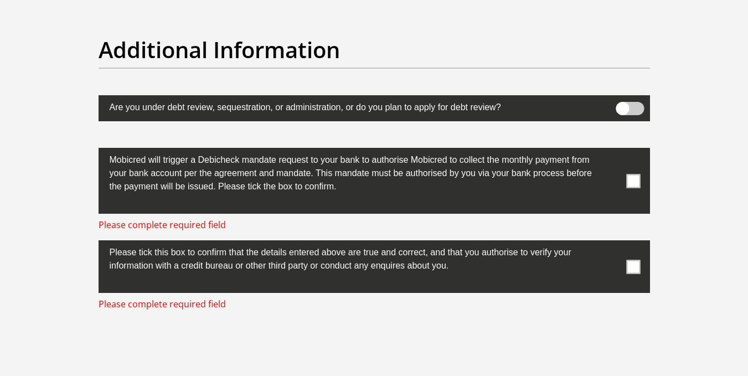
click at [631, 175] on span at bounding box center [633, 181] width 14 height 14
click at [611, 151] on input "checkbox" at bounding box center [611, 151] width 0 height 0
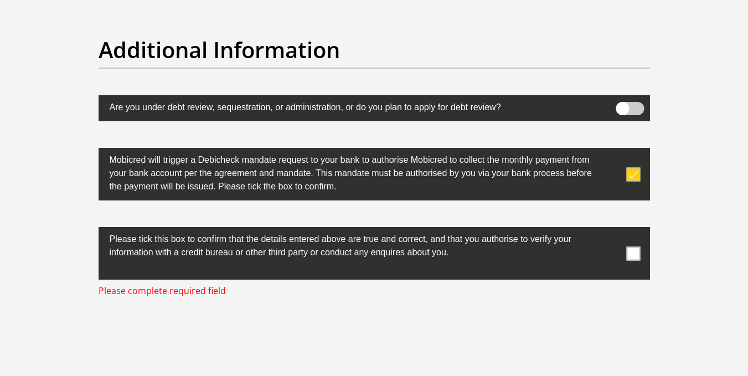
click at [632, 248] on span at bounding box center [633, 253] width 14 height 14
click at [611, 230] on input "checkbox" at bounding box center [611, 230] width 0 height 0
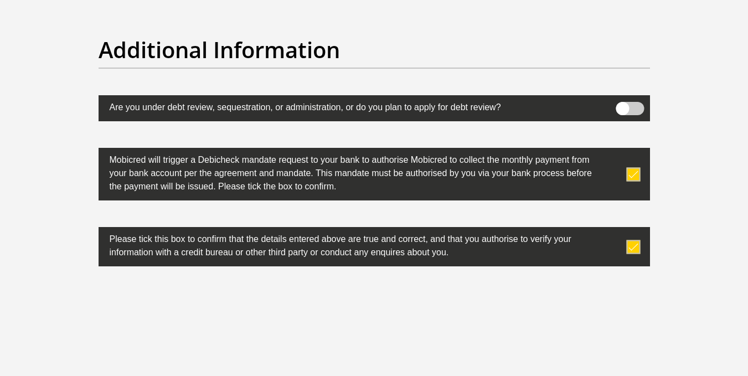
scroll to position [3686, 0]
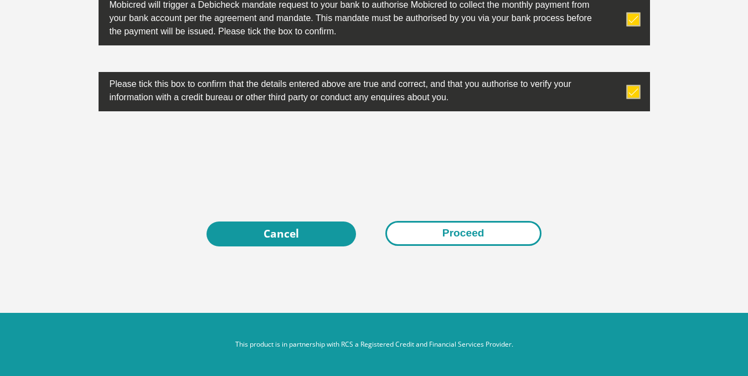
click at [443, 229] on button "Proceed" at bounding box center [463, 233] width 156 height 25
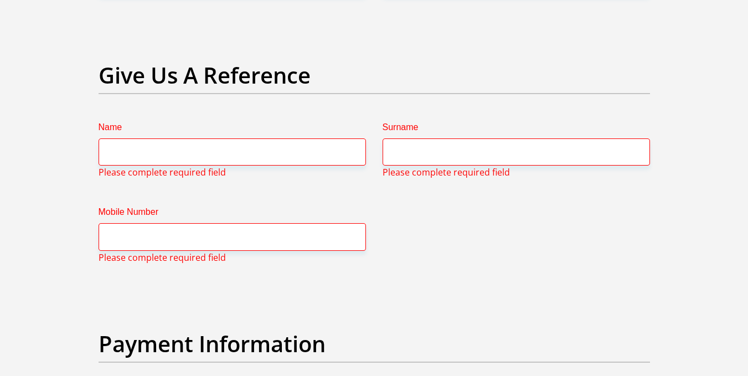
scroll to position [2335, 0]
click at [185, 151] on input "Name" at bounding box center [231, 152] width 267 height 27
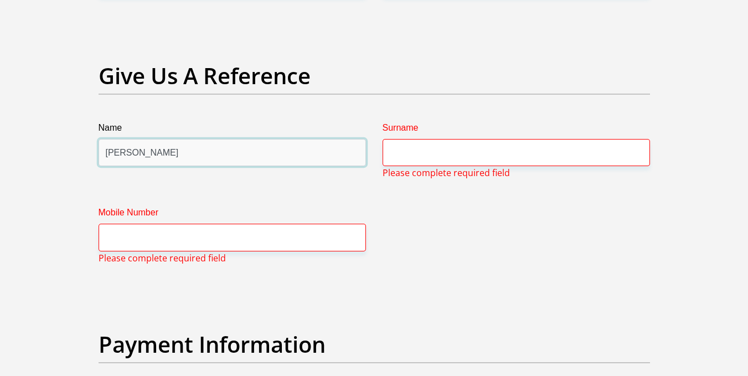
type input "andrew"
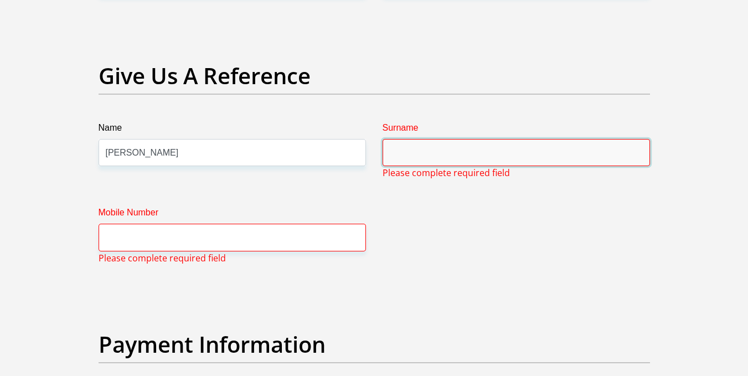
click at [409, 148] on input "Surname" at bounding box center [515, 152] width 267 height 27
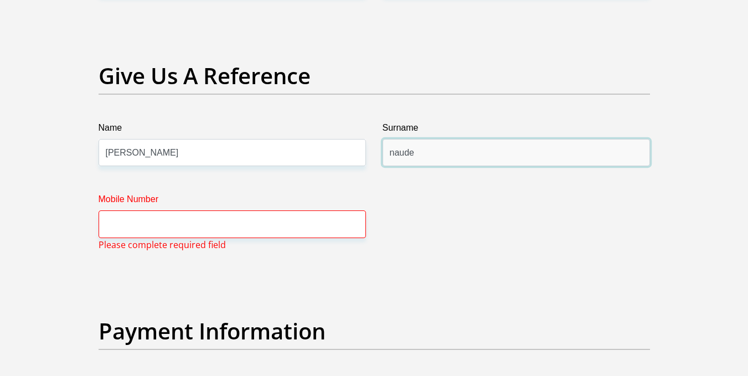
type input "naude"
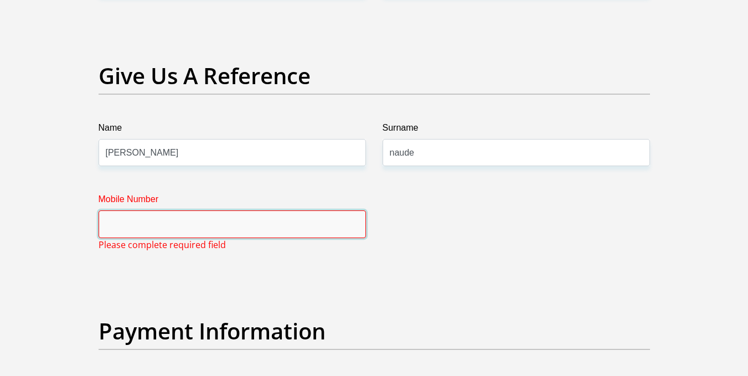
click at [193, 223] on input "Mobile Number" at bounding box center [231, 223] width 267 height 27
type input "0"
click at [190, 224] on input "Mobile Number" at bounding box center [231, 223] width 267 height 27
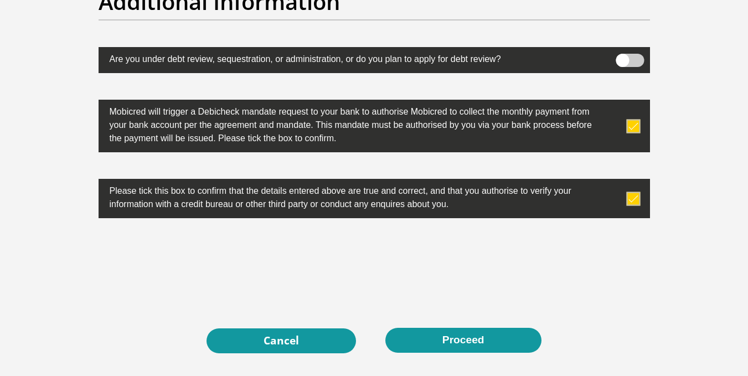
scroll to position [3608, 0]
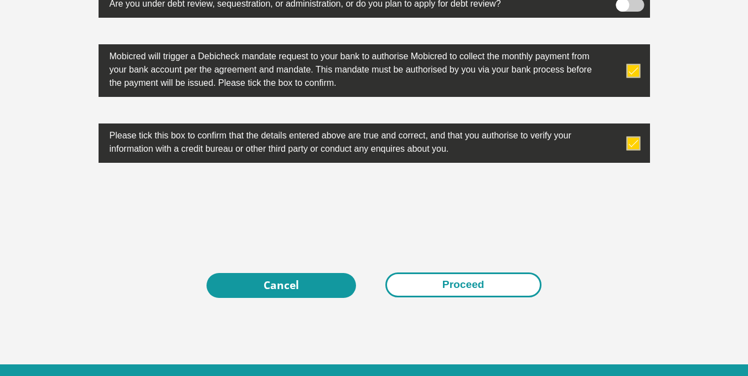
type input "0620402723"
click at [461, 283] on button "Proceed" at bounding box center [463, 284] width 156 height 25
click at [424, 284] on button "Proceed" at bounding box center [463, 284] width 156 height 25
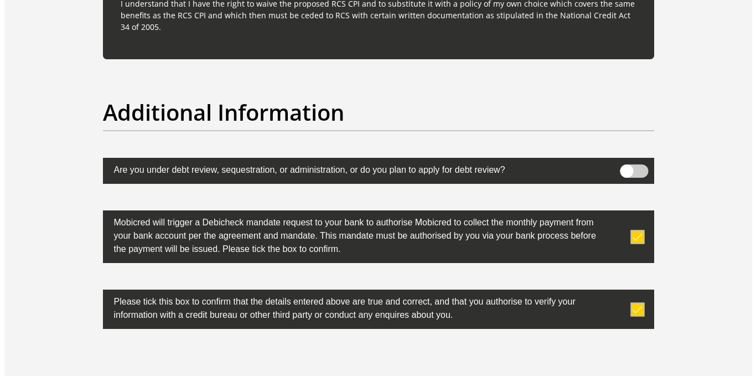
scroll to position [3386, 0]
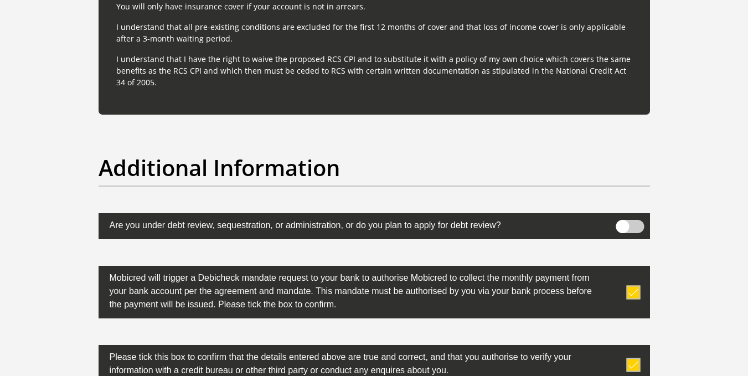
click at [639, 226] on span at bounding box center [629, 226] width 28 height 13
click at [622, 222] on input "checkbox" at bounding box center [622, 222] width 0 height 0
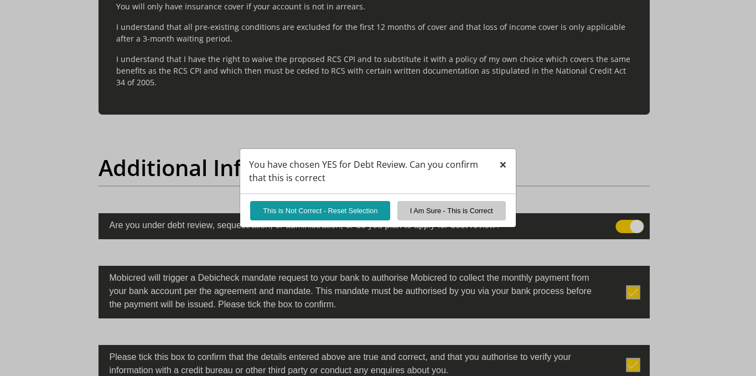
scroll to position [3635, 0]
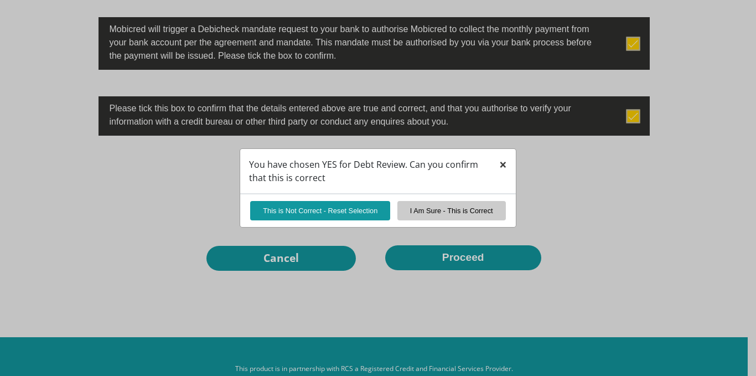
click at [504, 162] on span "×" at bounding box center [503, 164] width 8 height 18
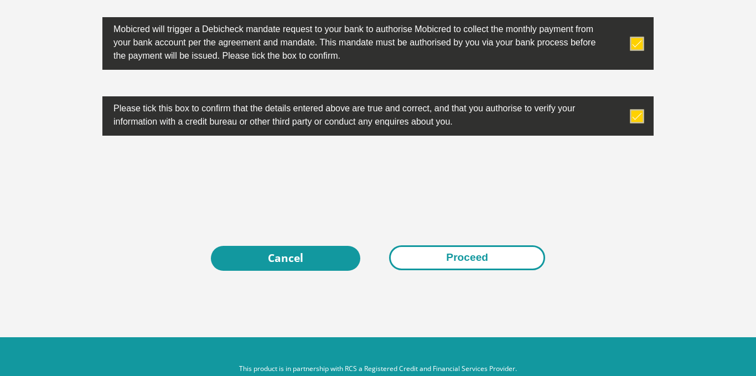
click at [481, 262] on button "Proceed" at bounding box center [467, 257] width 156 height 25
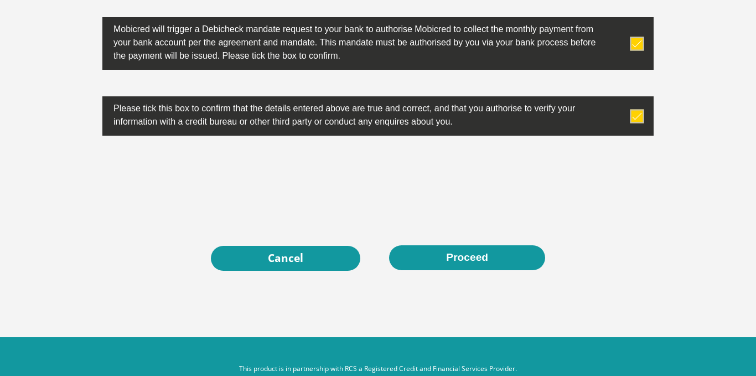
click at [657, 200] on div "0cAFcWeA52iMTGWJ0besRR8fpyUTz7kDmqTAr5ZktBFQH6hD2UMT8cuHRU_ZMhuAnXW7K0Pi6T2-blg…" at bounding box center [378, 183] width 568 height 43
click at [631, 204] on div "0cAFcWeA52iMTGWJ0besRR8fpyUTz7kDmqTAr5ZktBFQH6hD2UMT8cuHRU_ZMhuAnXW7K0Pi6T2-blg…" at bounding box center [378, 183] width 568 height 43
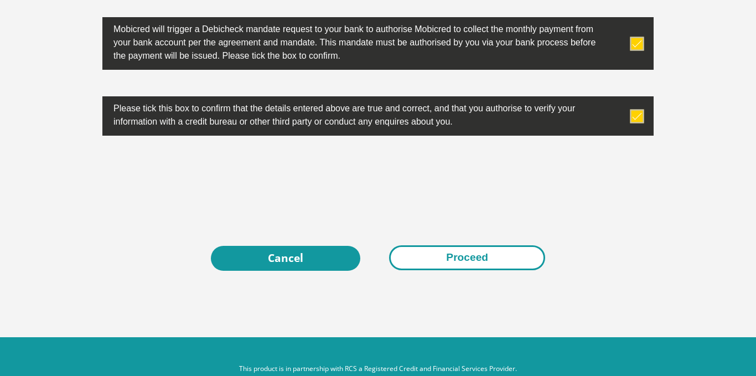
click at [506, 261] on button "Proceed" at bounding box center [467, 257] width 156 height 25
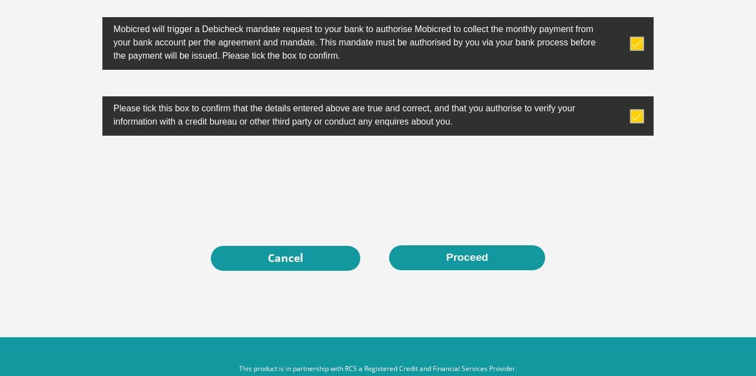
click at [598, 188] on div "0cAFcWeA52iMTGWJ0besRR8fpyUTz7kDmqTAr5ZktBFQH6hD2UMT8cuHRU_ZMhuAnXW7K0Pi6T2-blg…" at bounding box center [378, 183] width 568 height 43
click at [656, 188] on div "0cAFcWeA52iMTGWJ0besRR8fpyUTz7kDmqTAr5ZktBFQH6hD2UMT8cuHRU_ZMhuAnXW7K0Pi6T2-blg…" at bounding box center [378, 183] width 568 height 43
drag, startPoint x: 40, startPoint y: 155, endPoint x: 48, endPoint y: 153, distance: 8.1
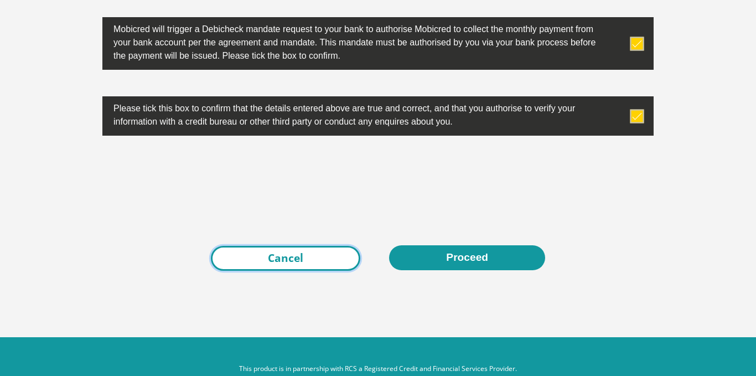
click at [270, 271] on link "Cancel" at bounding box center [285, 258] width 149 height 25
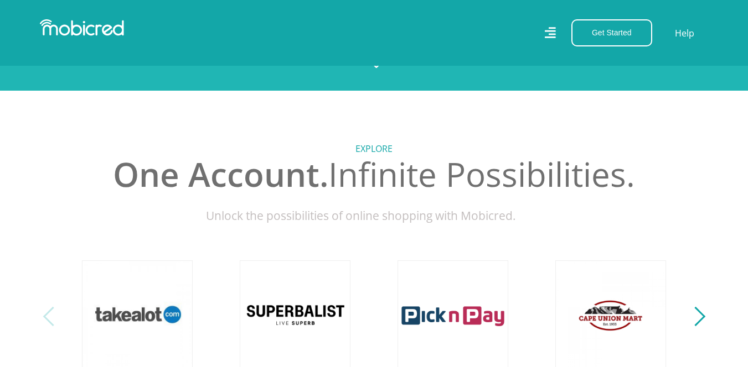
scroll to position [111, 0]
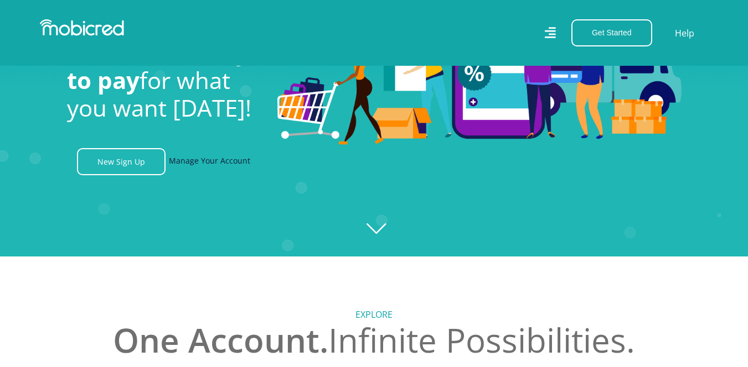
click at [202, 162] on link "Manage Your Account" at bounding box center [209, 161] width 81 height 27
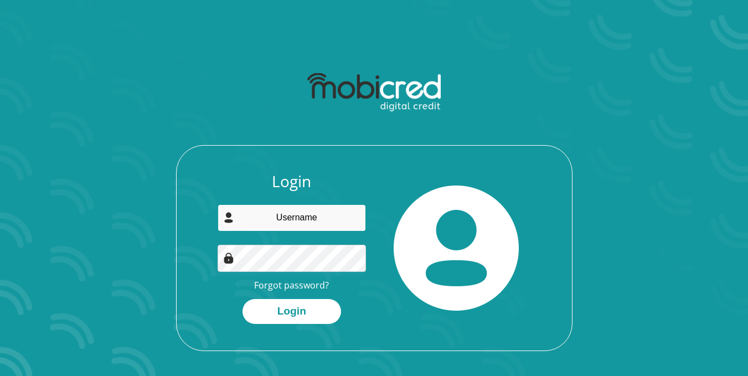
click at [307, 218] on input "email" at bounding box center [291, 217] width 148 height 27
type input "secunda@hotmail.co.za"
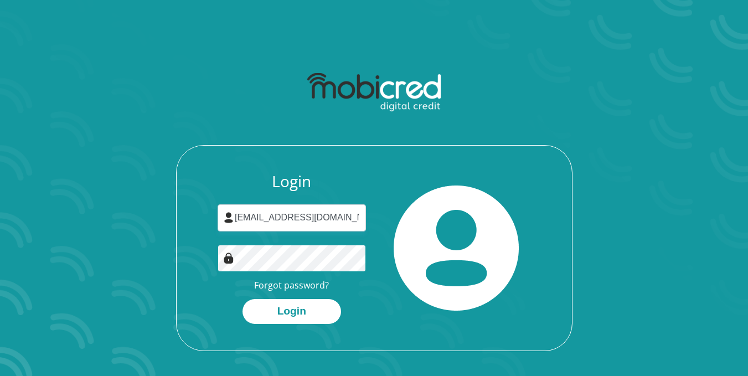
click at [242, 299] on button "Login" at bounding box center [291, 311] width 98 height 25
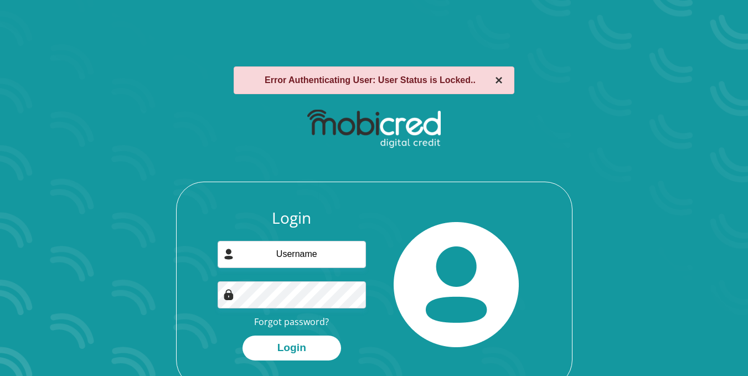
drag, startPoint x: 492, startPoint y: 83, endPoint x: 500, endPoint y: 72, distance: 13.8
click at [492, 82] on div "× Error Authenticating User: User Status is Locked.." at bounding box center [374, 80] width 281 height 28
